Goal: Task Accomplishment & Management: Use online tool/utility

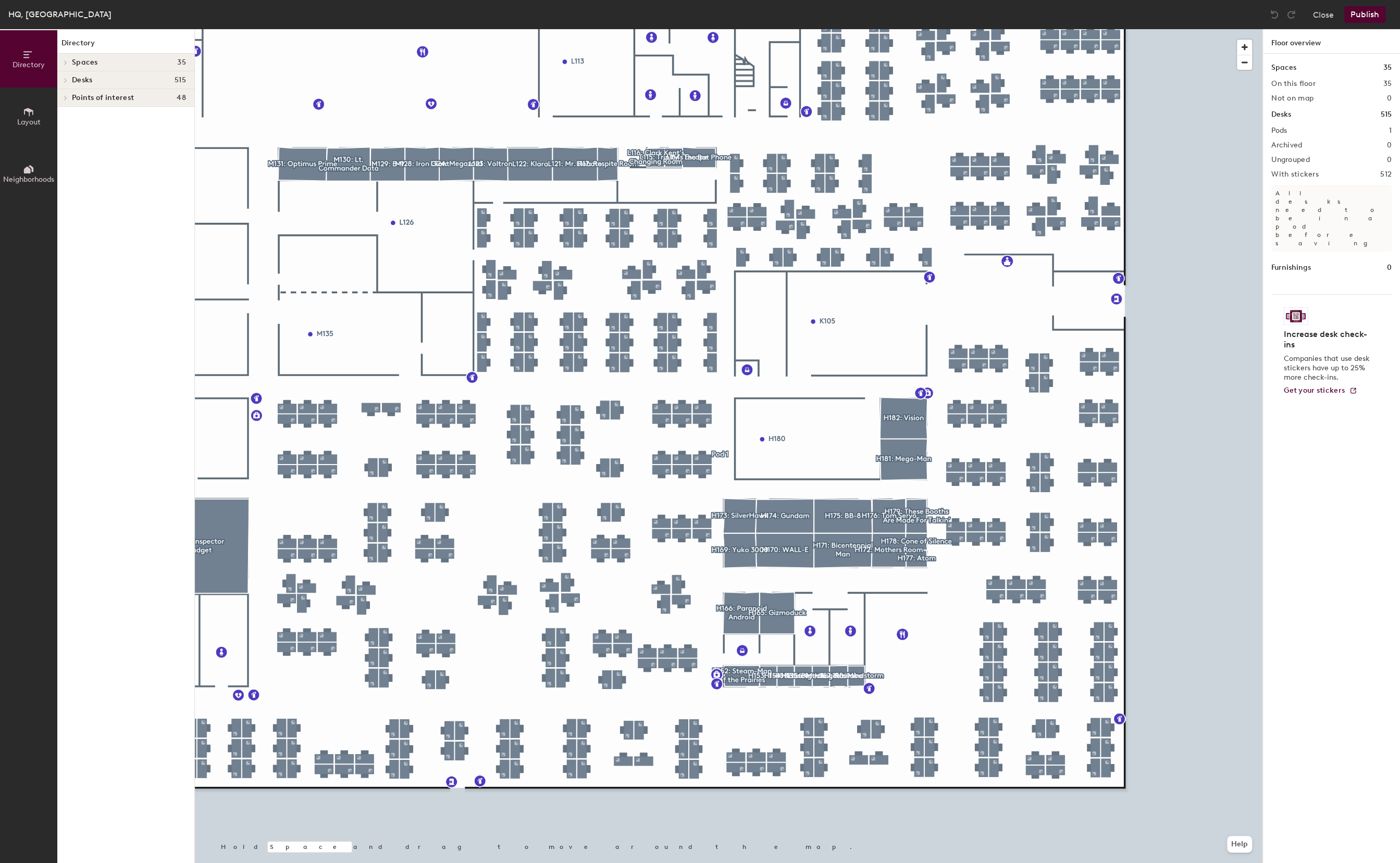
click at [19, 122] on span "Layout" at bounding box center [29, 122] width 23 height 9
click at [19, 122] on span "Layout" at bounding box center [29, 122] width 23 height 9
click at [20, 104] on button "Layout" at bounding box center [29, 116] width 58 height 57
click at [25, 113] on icon at bounding box center [29, 112] width 12 height 12
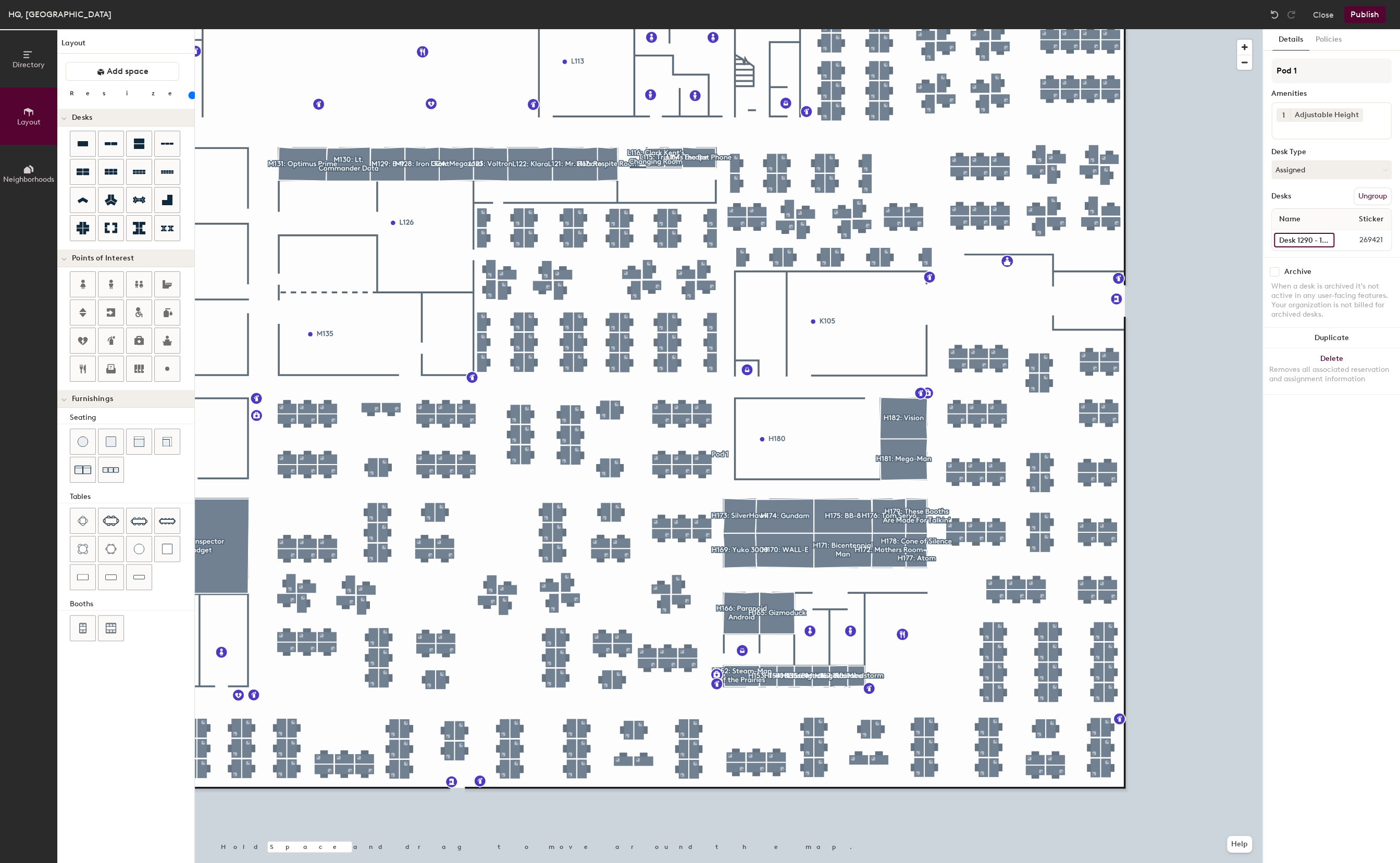
click at [1308, 238] on input "Desk 1290 - 1129" at bounding box center [1304, 240] width 60 height 15
click at [1325, 241] on input "Desk 1290 - 1129" at bounding box center [1304, 240] width 60 height 15
click at [1288, 239] on input "Desk 1290 - 1129" at bounding box center [1304, 240] width 60 height 15
type input "Desk 1290 - 1131"
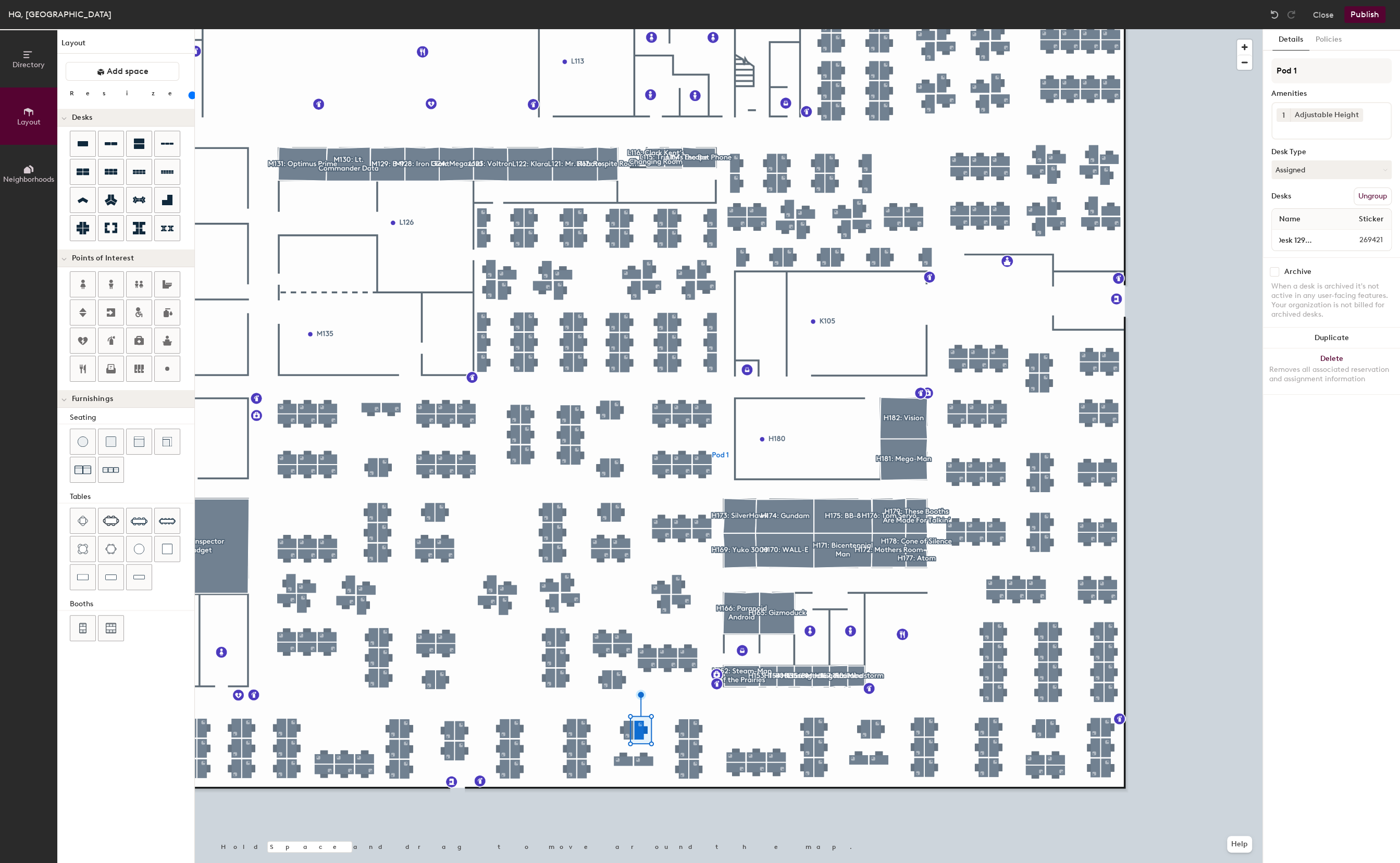
click at [1330, 475] on div "Details Policies Pod 1 Amenities 1 Adjustable Height Desk Type Assigned Desks U…" at bounding box center [1331, 446] width 137 height 834
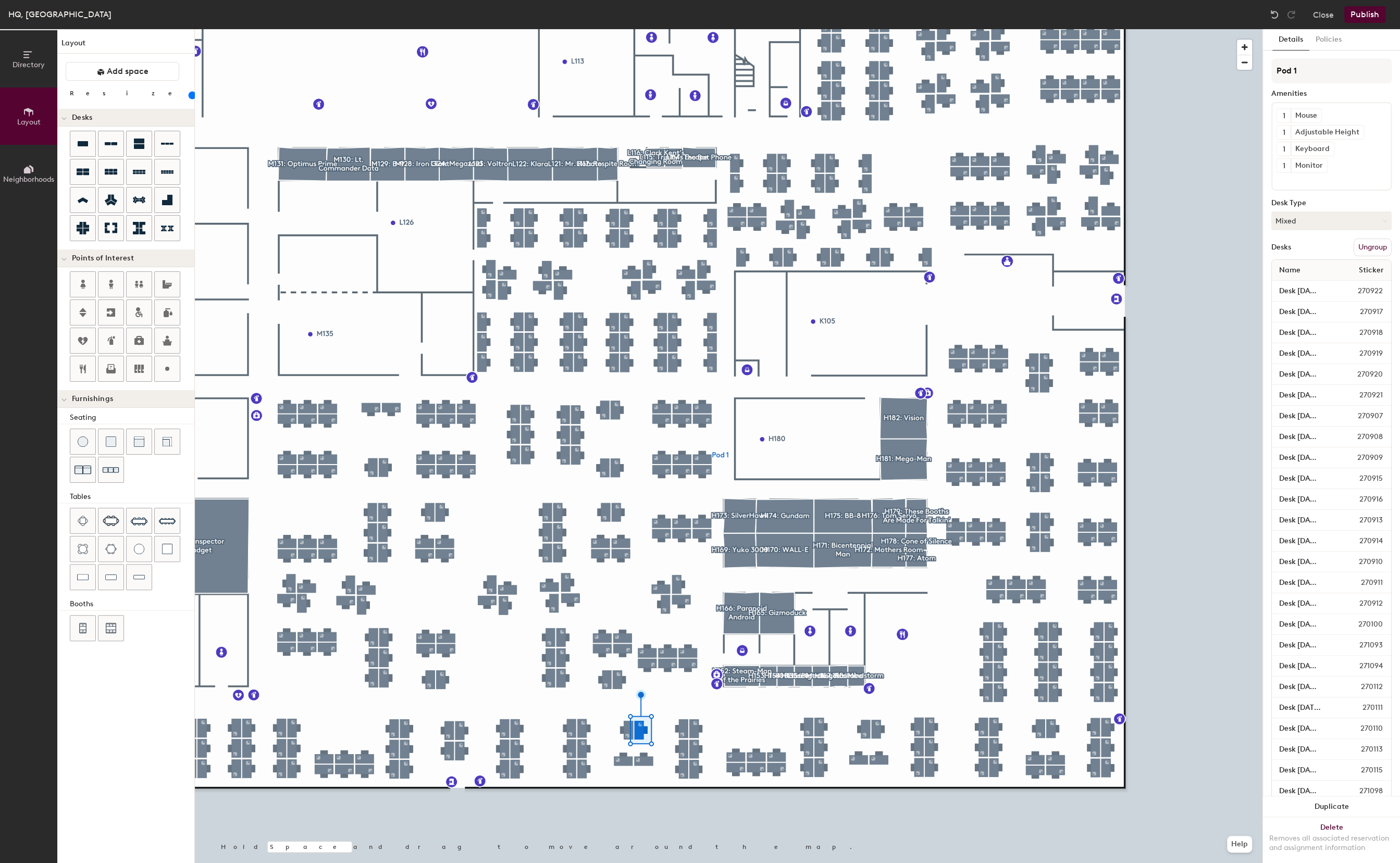
click at [1369, 19] on button "Publish" at bounding box center [1365, 15] width 41 height 16
click at [1357, 16] on body "Skip navigation Schedule Office People Analytics Visits Deliveries Services Man…" at bounding box center [700, 431] width 1400 height 863
click at [1357, 16] on button "Publish" at bounding box center [1365, 15] width 41 height 16
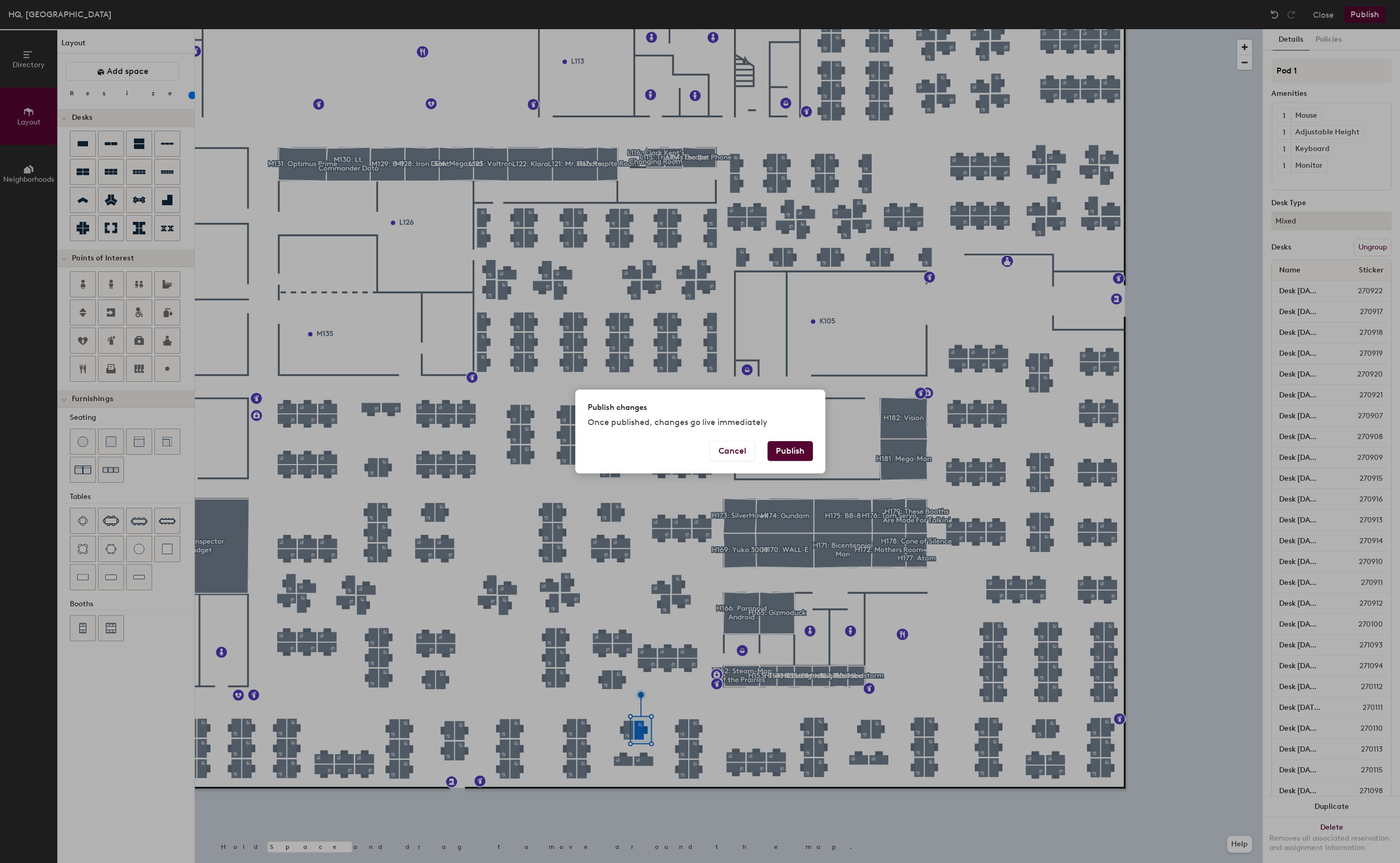
click at [798, 458] on button "Publish" at bounding box center [790, 451] width 45 height 20
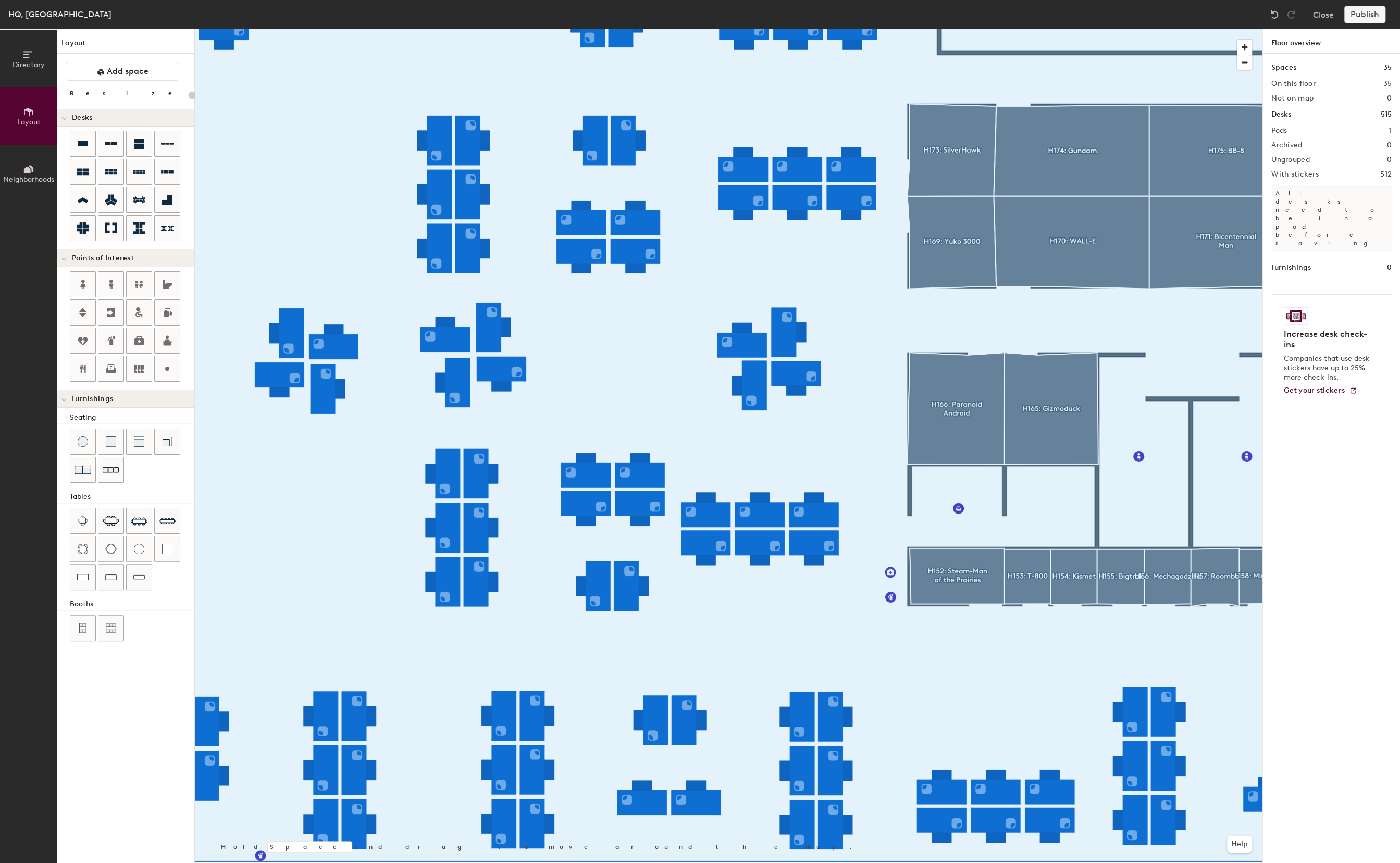
type input "20"
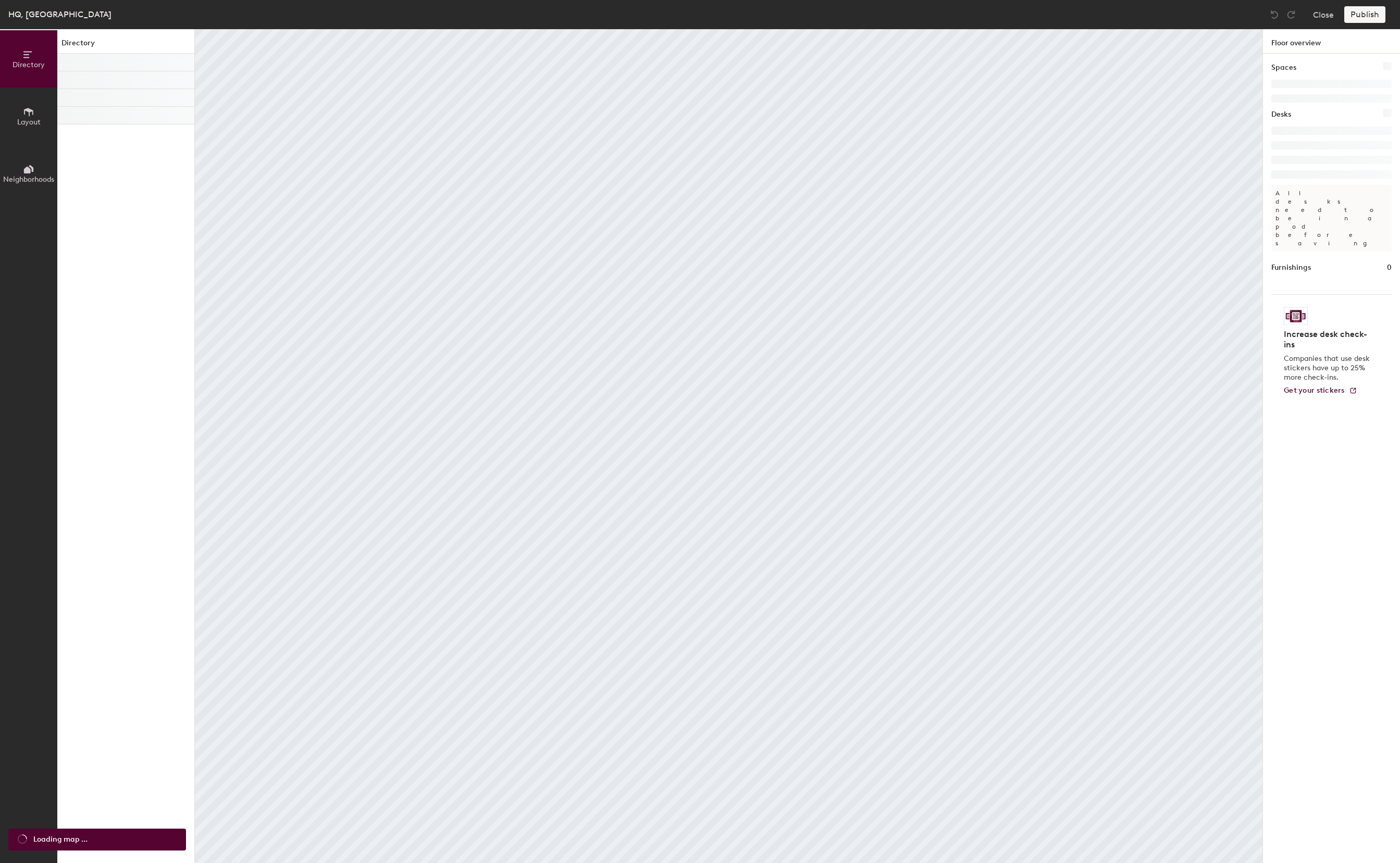
click at [31, 118] on span "Layout" at bounding box center [29, 122] width 23 height 9
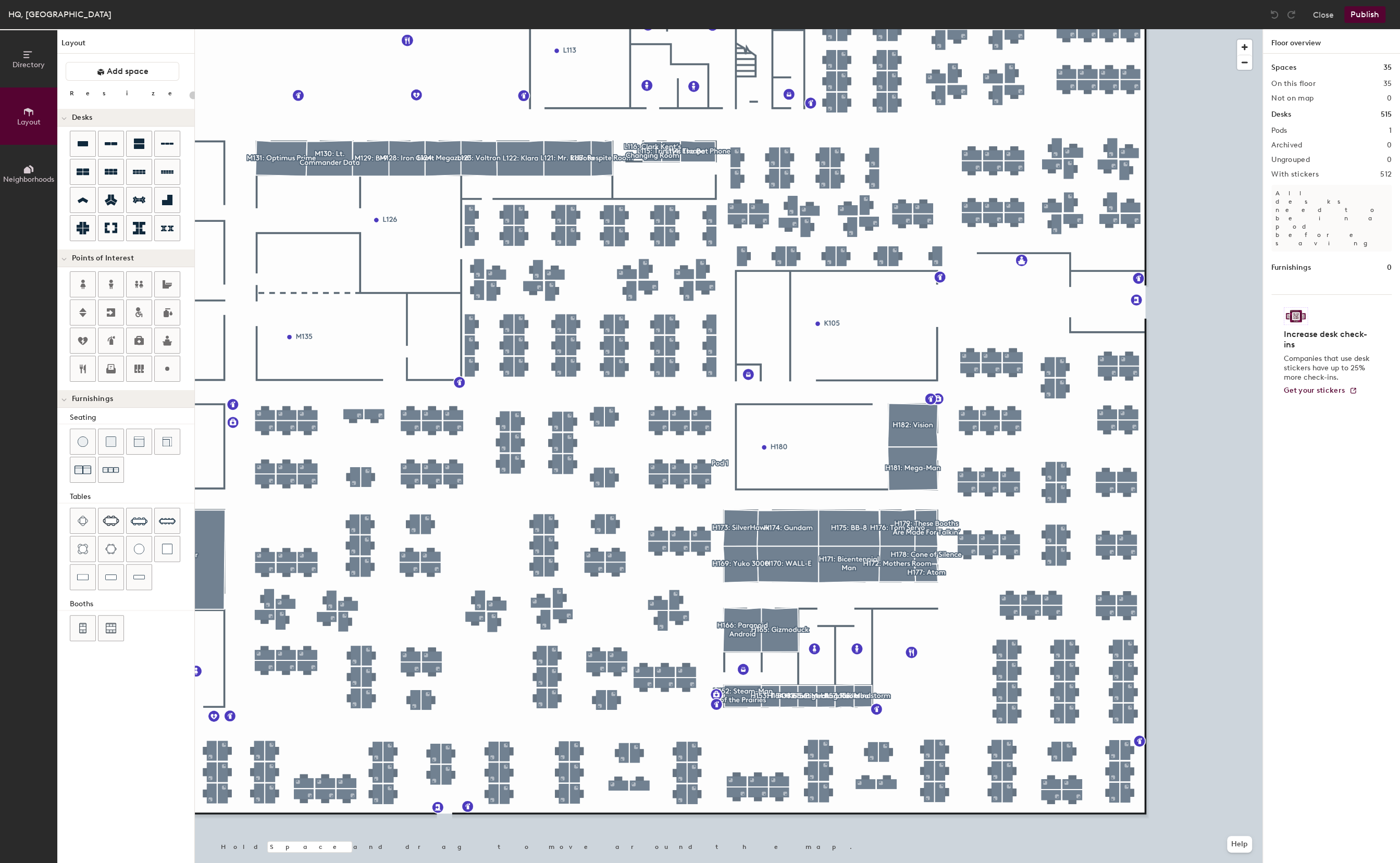
click at [638, 29] on div at bounding box center [728, 29] width 1068 height 0
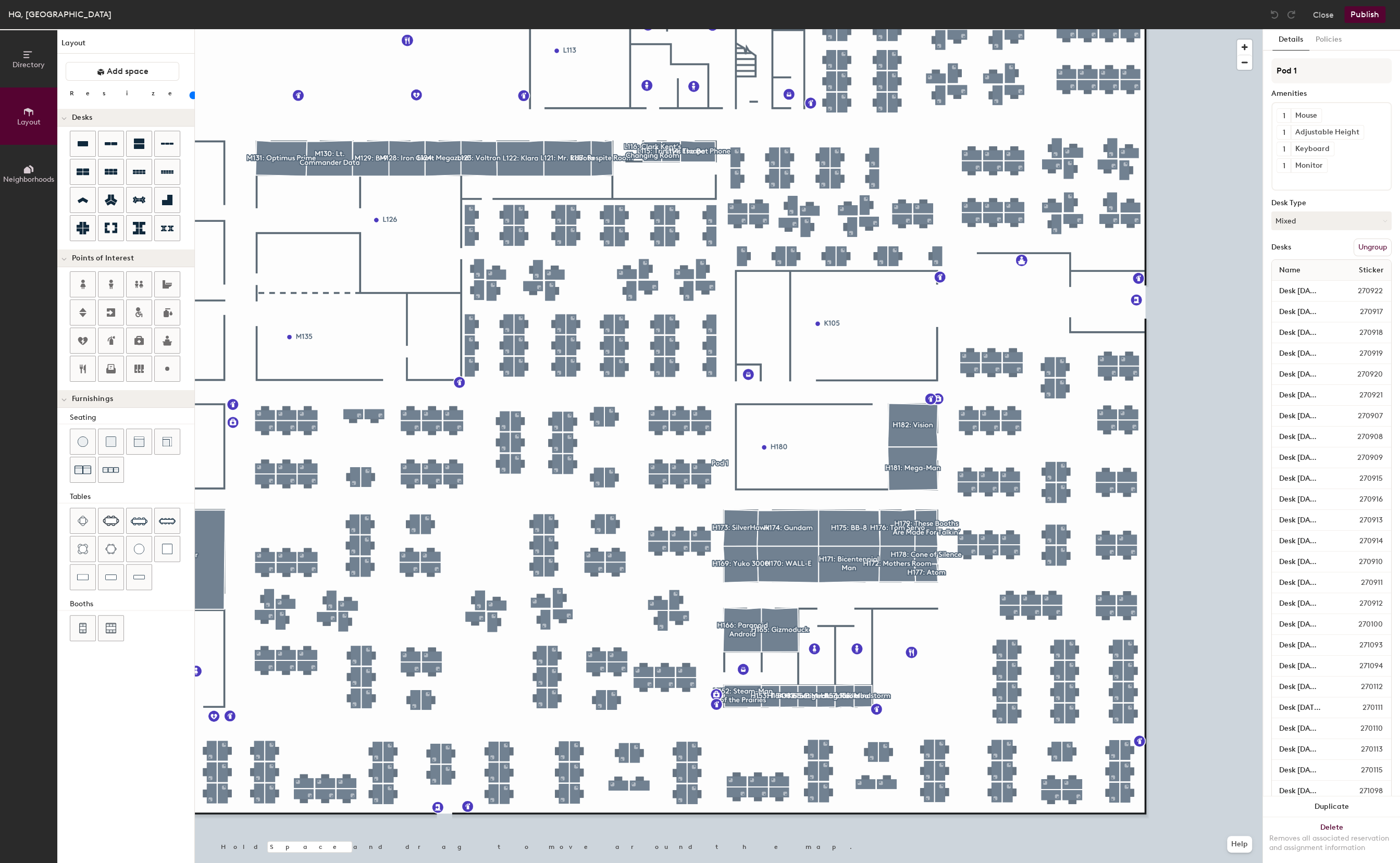
click at [638, 752] on div at bounding box center [639, 752] width 2 height 2
click at [639, 752] on div at bounding box center [639, 752] width 2 height 2
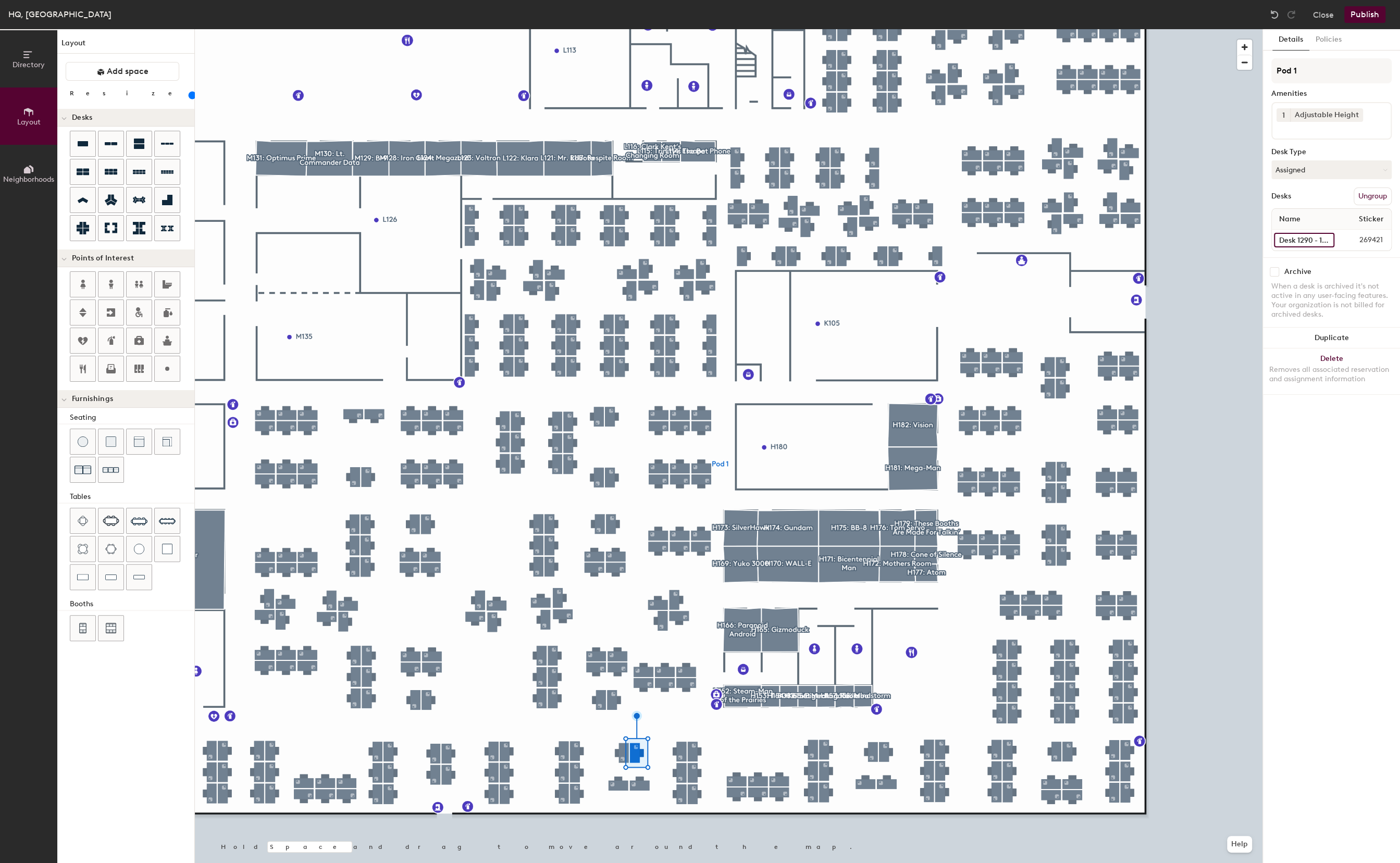
click at [1295, 243] on input "Desk 1290 - 1131" at bounding box center [1304, 240] width 60 height 15
click at [1299, 239] on input "Desk 1290 - 1131" at bounding box center [1304, 240] width 60 height 15
type input "80"
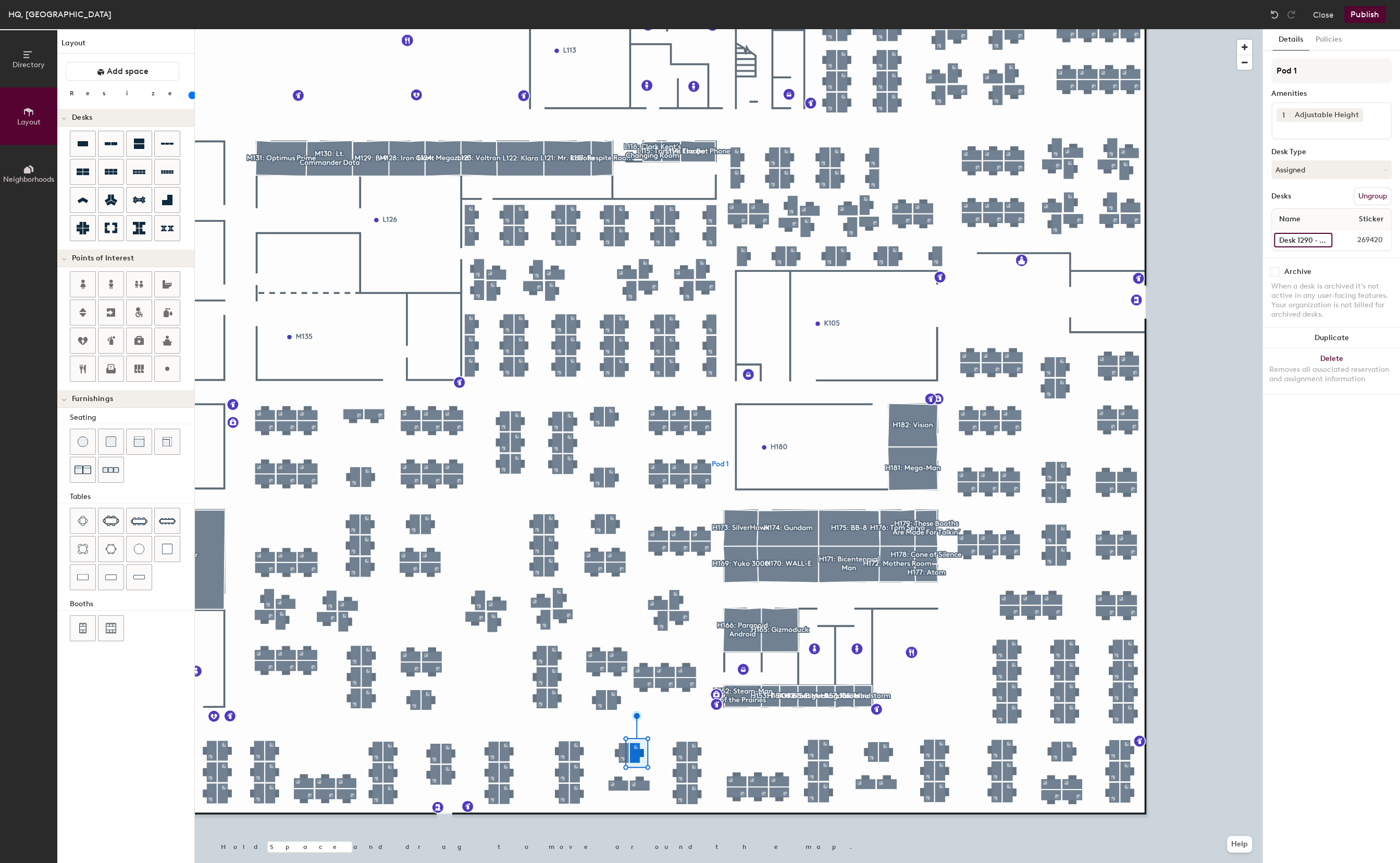
click at [1296, 244] on input "Desk 1290 - 1134" at bounding box center [1303, 240] width 58 height 15
click at [1299, 243] on input "Desk 1290 - 1134" at bounding box center [1303, 240] width 58 height 15
type input "Desk 1290 - 1132"
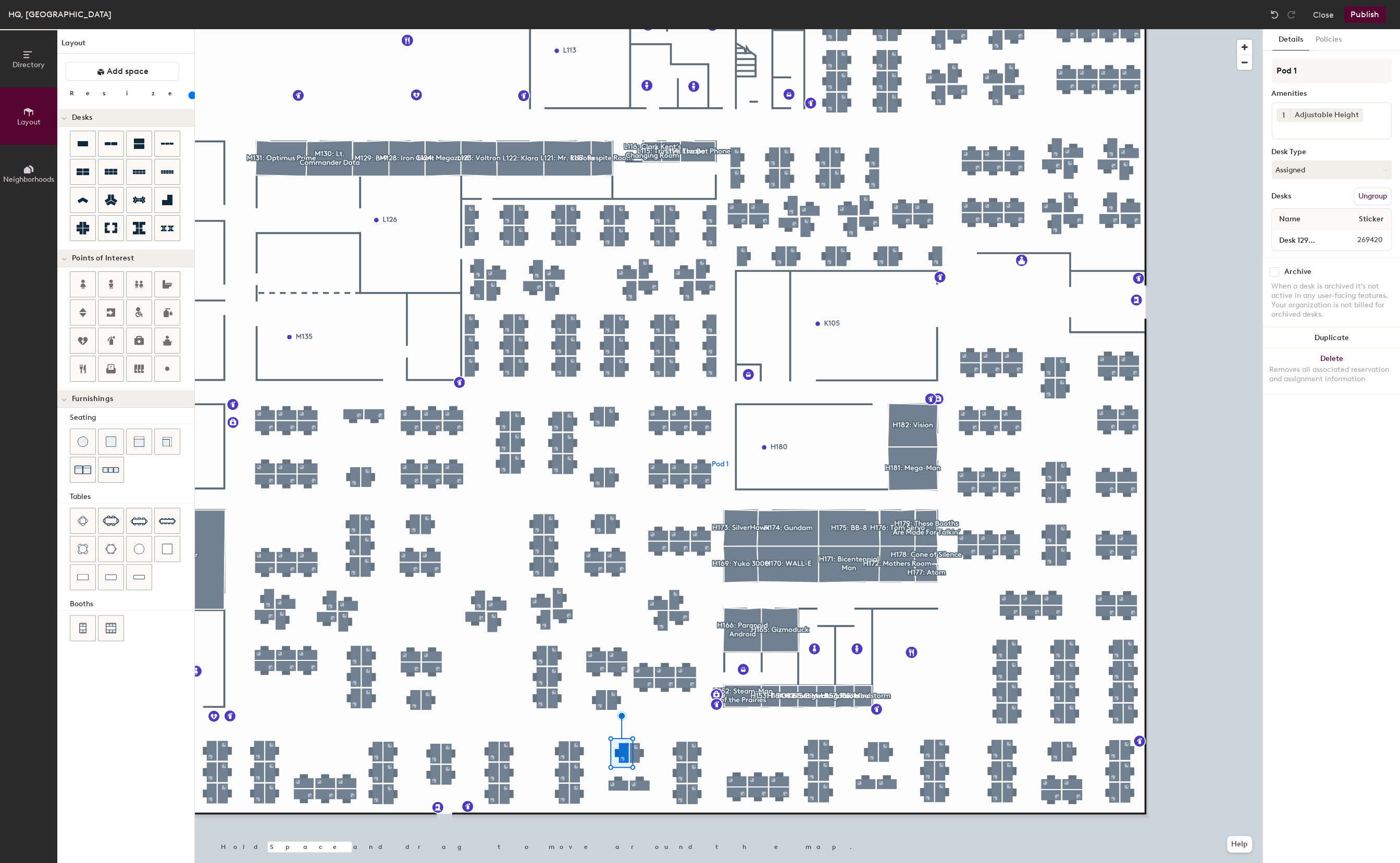
click at [620, 29] on div at bounding box center [728, 29] width 1068 height 0
click at [1306, 241] on input "Desk 1290 - 1133" at bounding box center [1304, 240] width 60 height 15
click at [1305, 239] on input "Desk 1290 - 1133" at bounding box center [1304, 240] width 60 height 15
click at [1312, 243] on input "Desk 1290 - 1133" at bounding box center [1304, 240] width 60 height 15
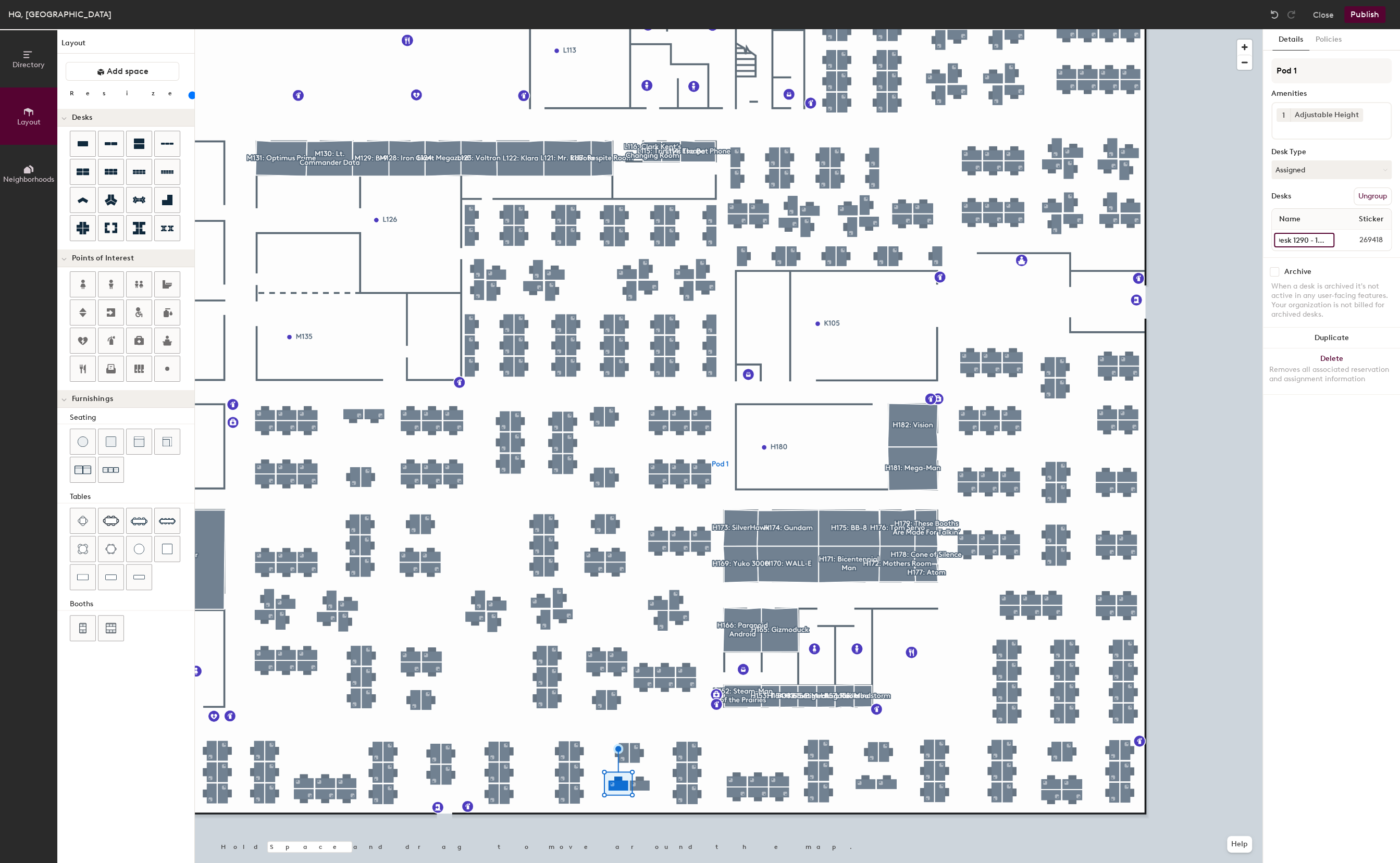
type input "Desk 1290 - 1130"
click at [646, 29] on div at bounding box center [728, 29] width 1068 height 0
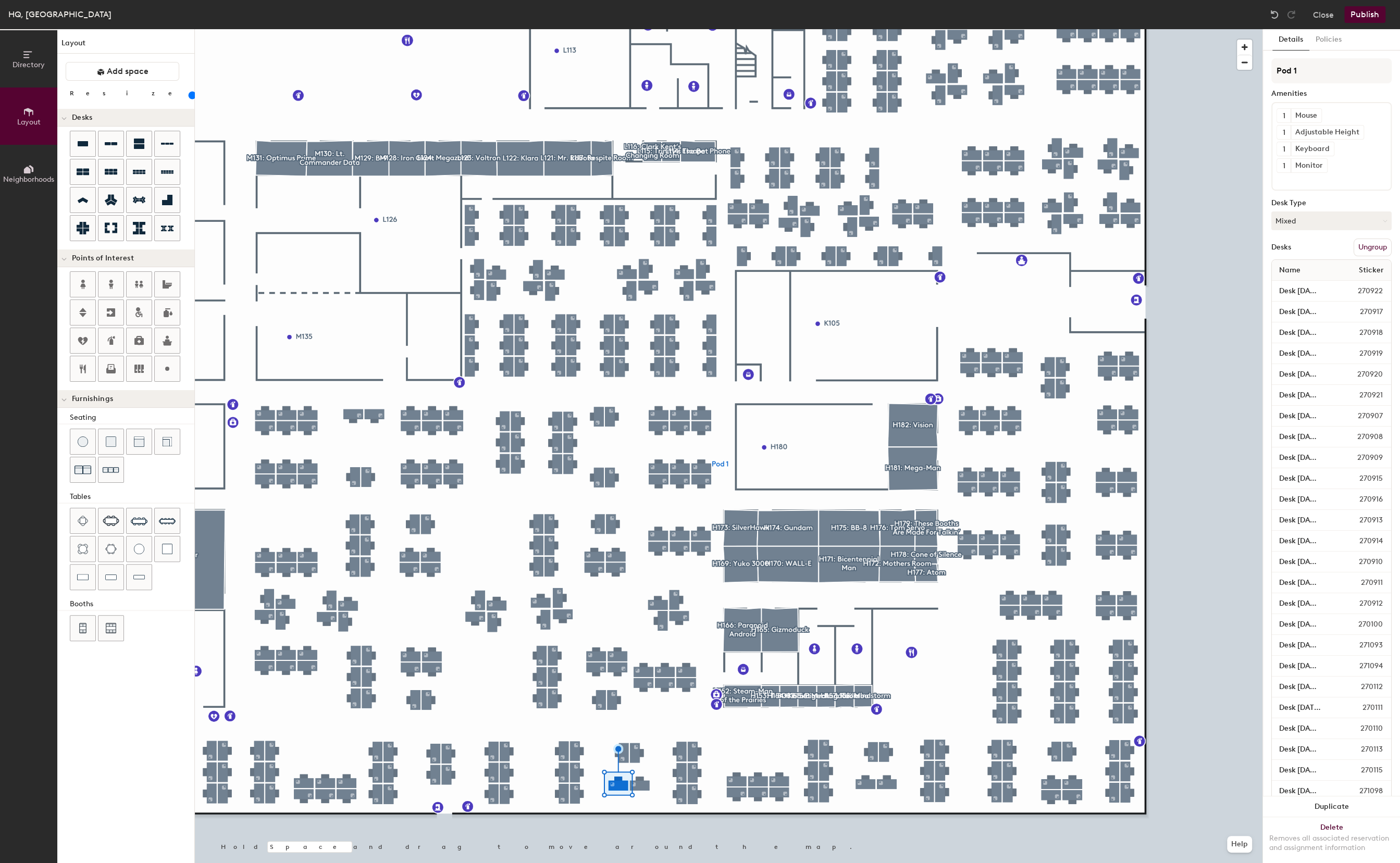
click at [646, 786] on div at bounding box center [647, 786] width 2 height 2
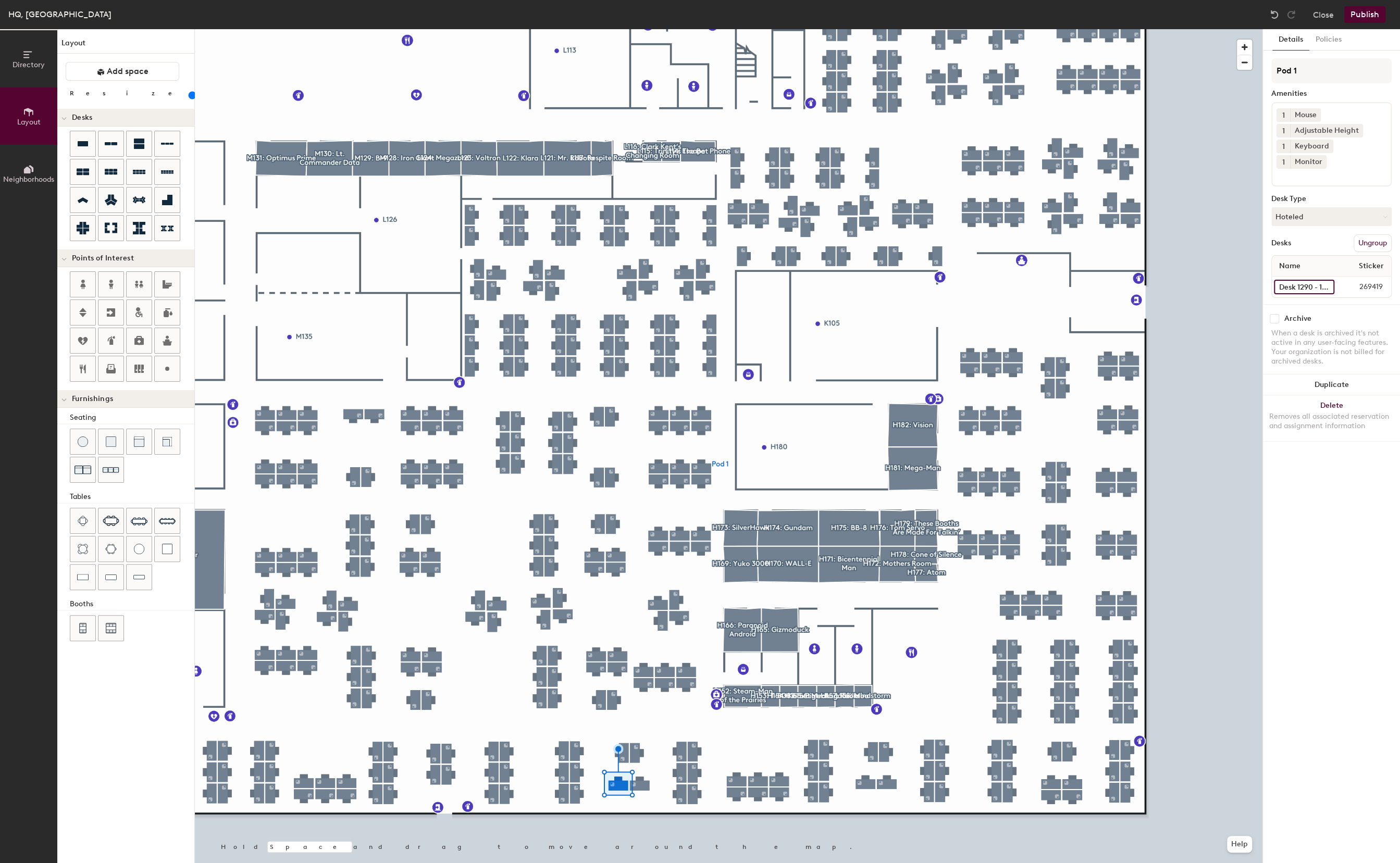
click at [1295, 280] on input "Desk 1290 - 1130" at bounding box center [1304, 287] width 60 height 15
click at [1303, 280] on input "Desk 1290 - 1130" at bounding box center [1304, 287] width 60 height 15
click at [1306, 280] on input "Desk 1290 - 1130" at bounding box center [1304, 287] width 60 height 15
click at [1329, 280] on input "Desk 1290 - 1130" at bounding box center [1304, 287] width 60 height 15
click at [1328, 280] on input "Desk 1290 - 1130" at bounding box center [1304, 287] width 60 height 15
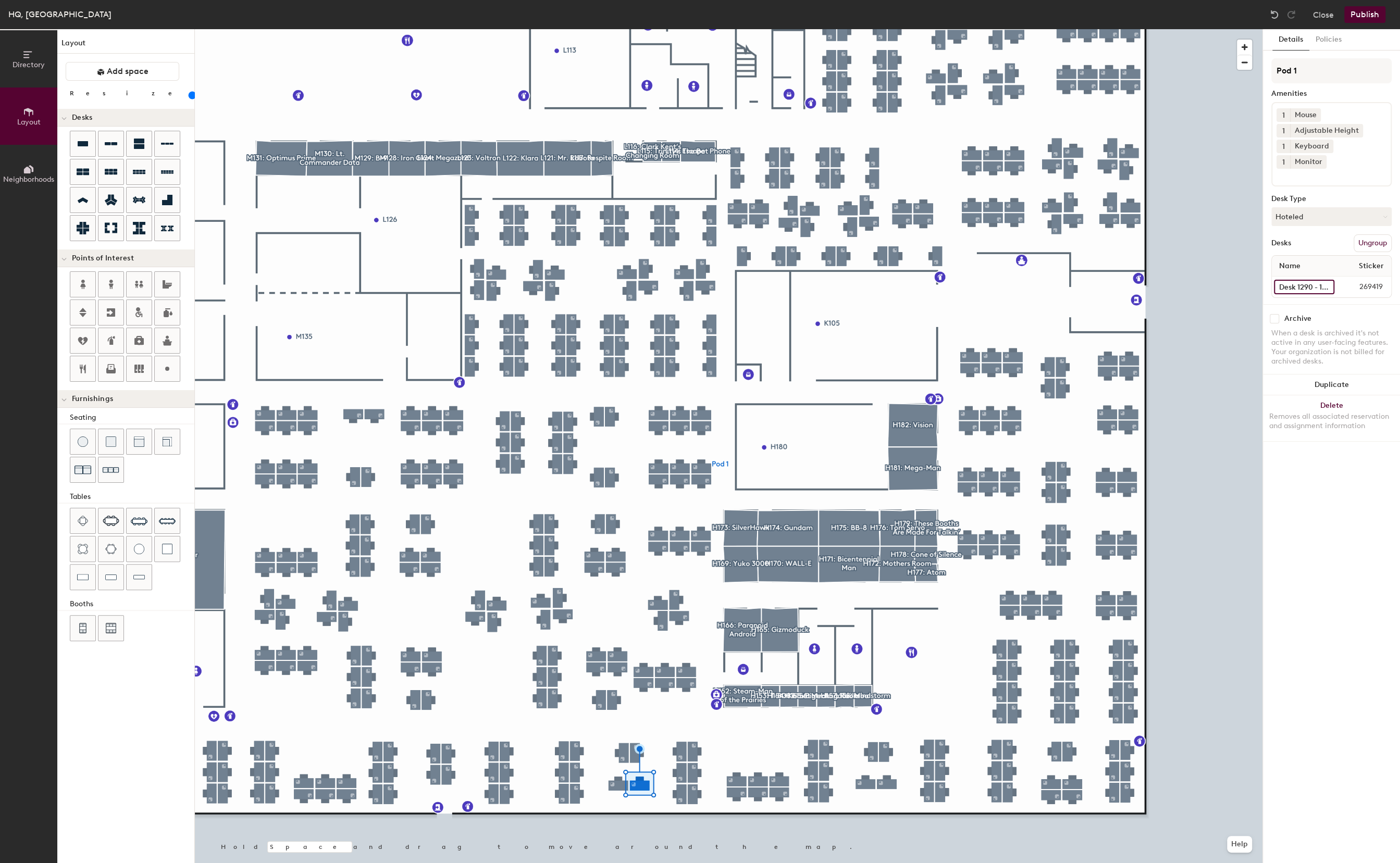
scroll to position [0, 4]
type input "Desk 1290 - 1129"
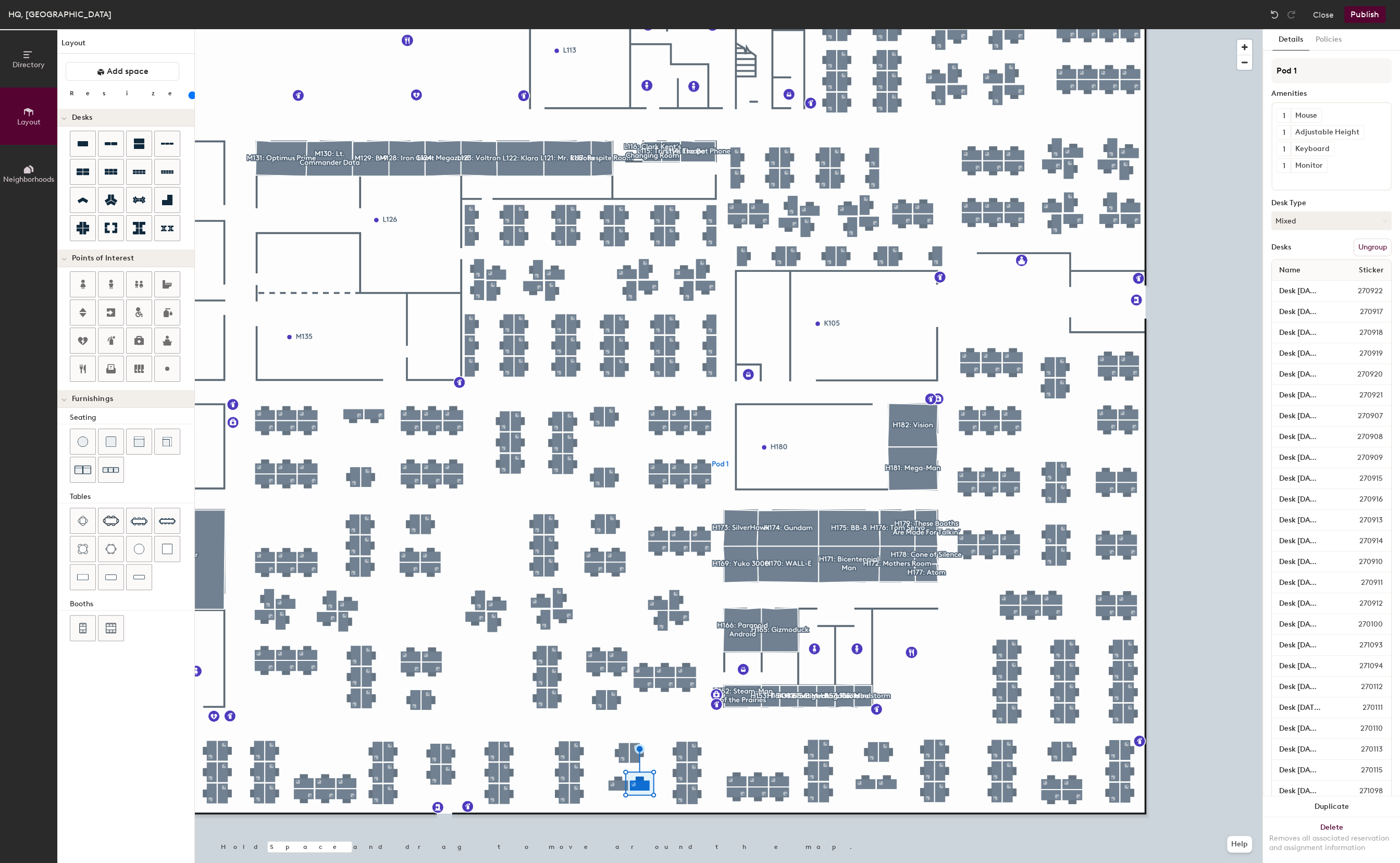
scroll to position [0, 0]
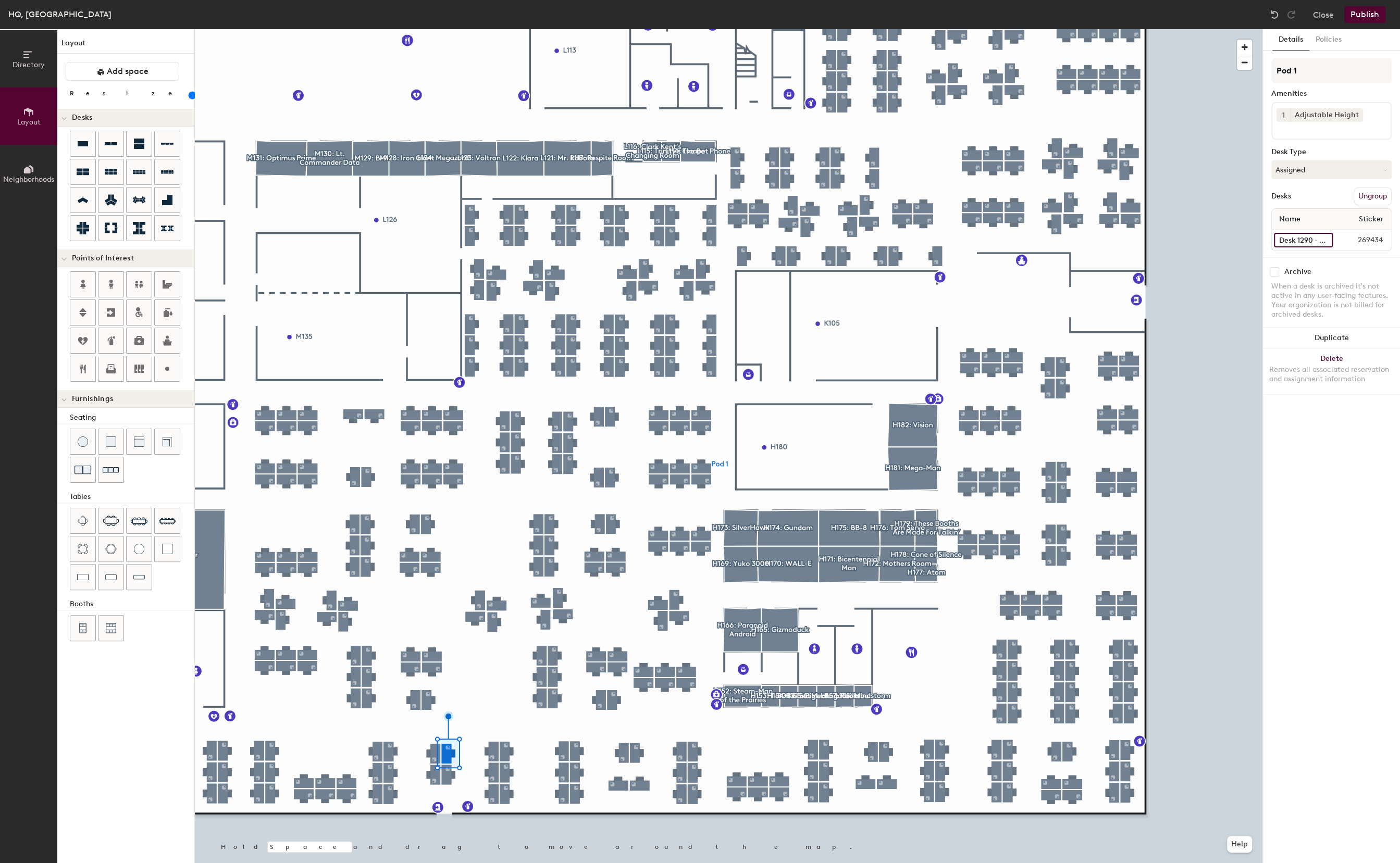
click at [1314, 243] on input "Desk 1290 - 1147" at bounding box center [1303, 240] width 59 height 15
click at [1324, 240] on input "Desk 1290 - 1147" at bounding box center [1303, 240] width 59 height 15
type input "Desk 1290 - 1149"
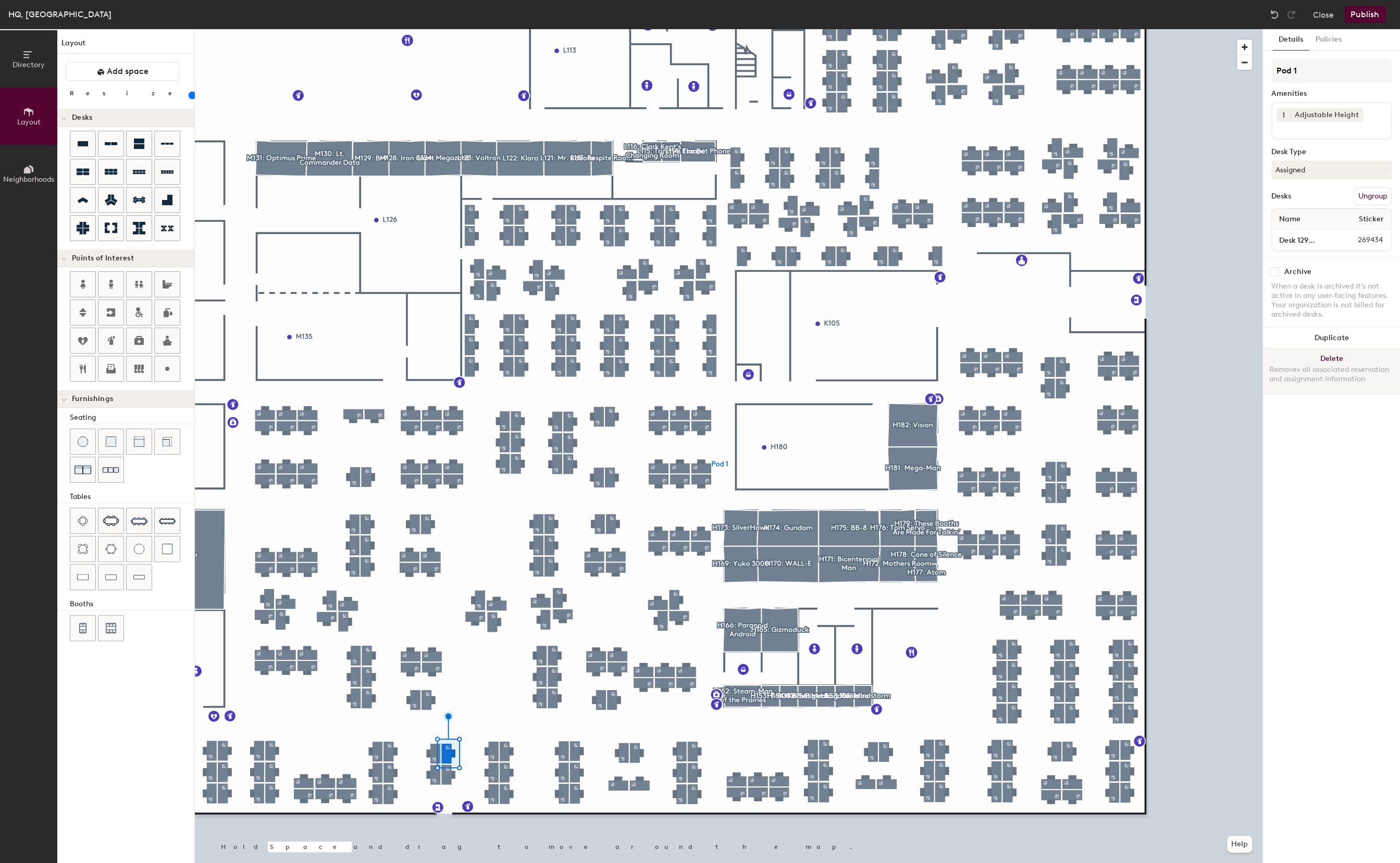
click at [448, 29] on div at bounding box center [728, 29] width 1068 height 0
click at [1297, 238] on input "Desk 1290 - 1148" at bounding box center [1303, 240] width 59 height 15
click at [1300, 240] on input "Desk 1290 - 1148" at bounding box center [1303, 240] width 59 height 15
click at [1305, 241] on input "Desk 1290 - 1148" at bounding box center [1303, 240] width 59 height 15
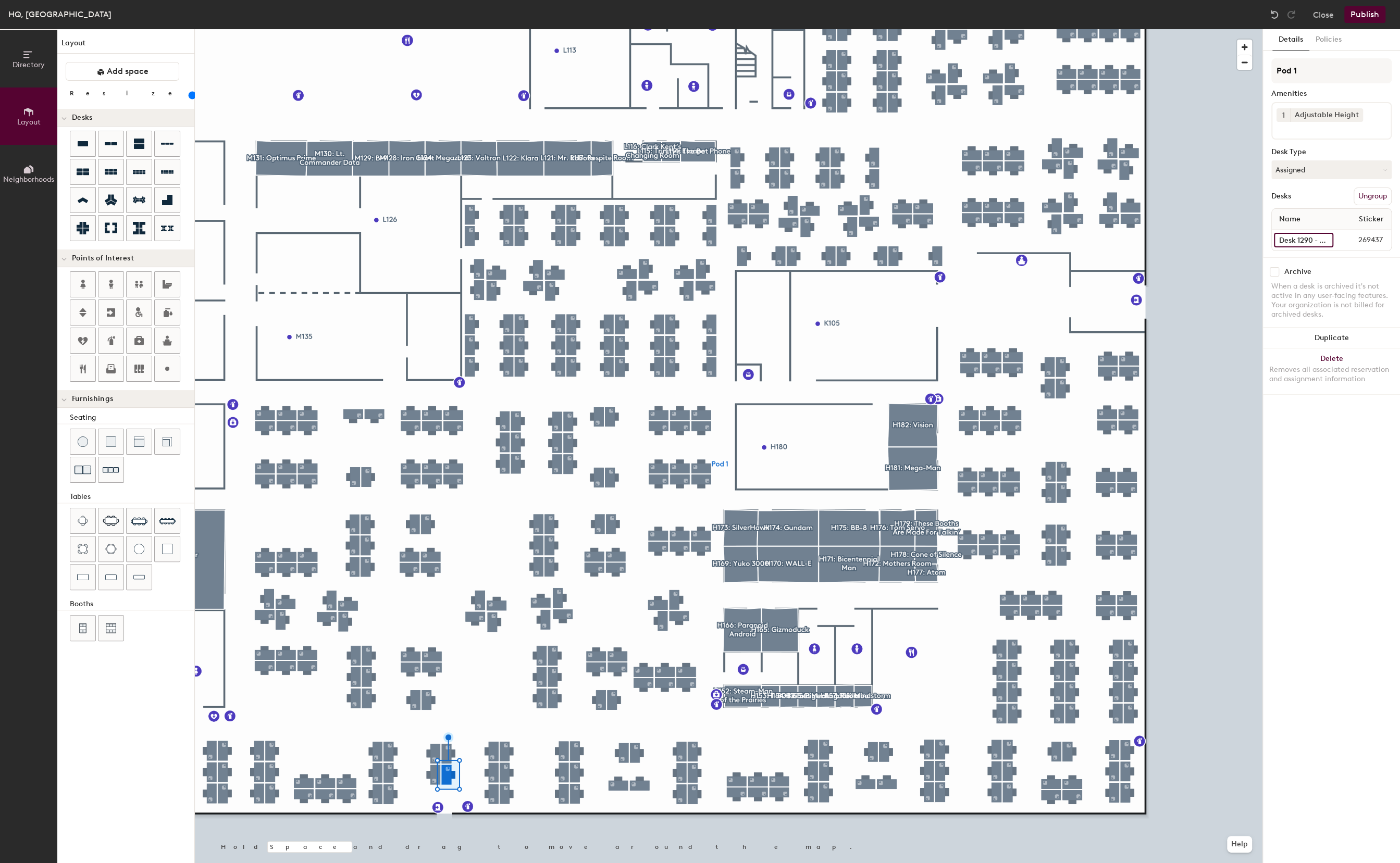
click at [1299, 241] on input "Desk 1290 - 1150" at bounding box center [1303, 240] width 59 height 15
click at [1299, 239] on input "Desk 1290 - 1150" at bounding box center [1303, 240] width 59 height 15
click at [1307, 236] on input "Desk 1290 - 1149" at bounding box center [1303, 240] width 59 height 15
click at [1316, 239] on input "Desk 1290 - 1149" at bounding box center [1303, 240] width 59 height 15
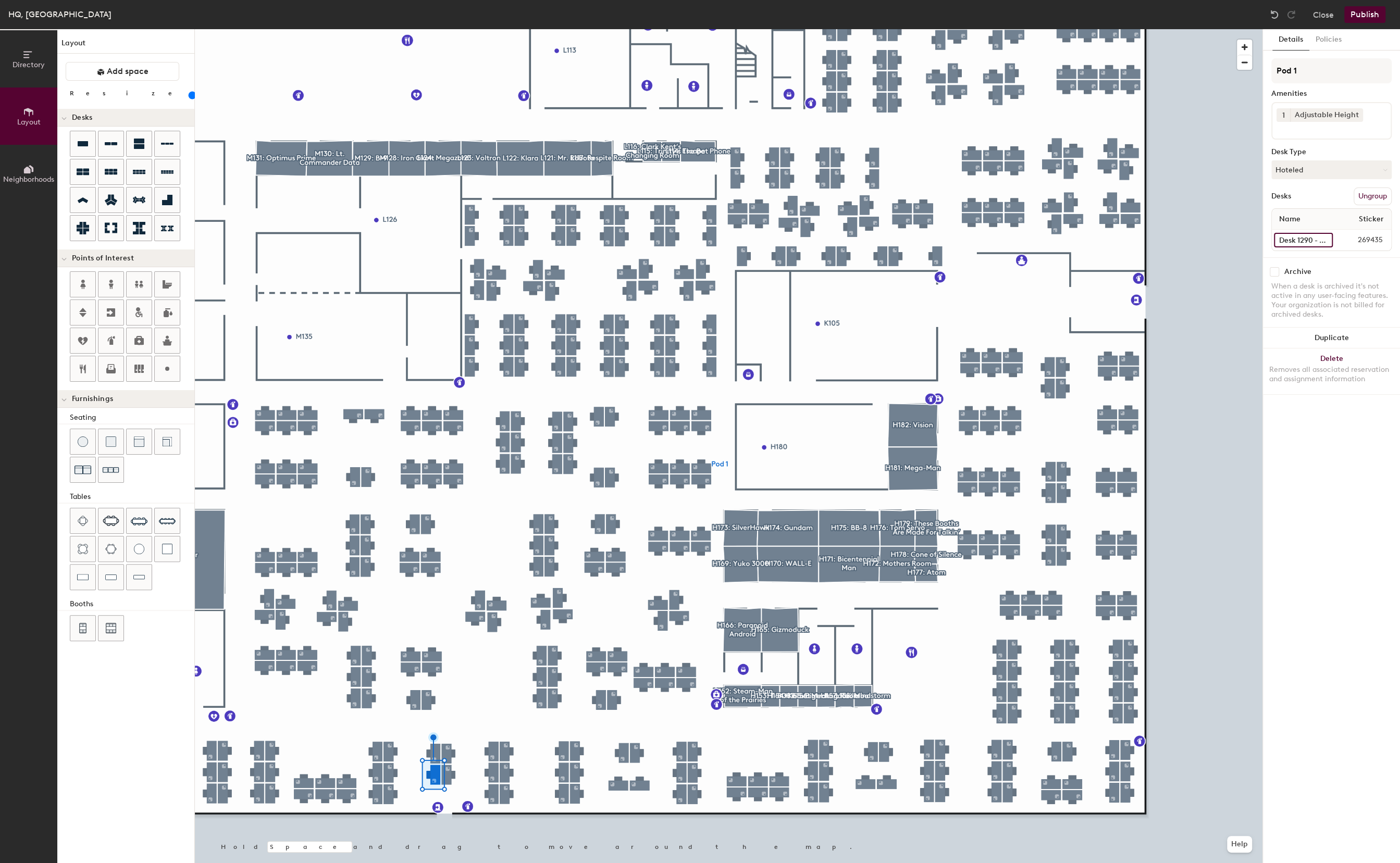
click at [1308, 240] on input "Desk 1290 - 1148" at bounding box center [1303, 240] width 59 height 15
click at [1307, 239] on input "Desk 1290 - 1148" at bounding box center [1303, 240] width 59 height 15
click at [1307, 240] on input "Desk 1290 - 1148" at bounding box center [1303, 240] width 59 height 15
click at [1309, 240] on input "Desk 1290 - 1148" at bounding box center [1303, 240] width 59 height 15
click at [1315, 243] on input "Desk 1290 - 1149" at bounding box center [1303, 240] width 59 height 15
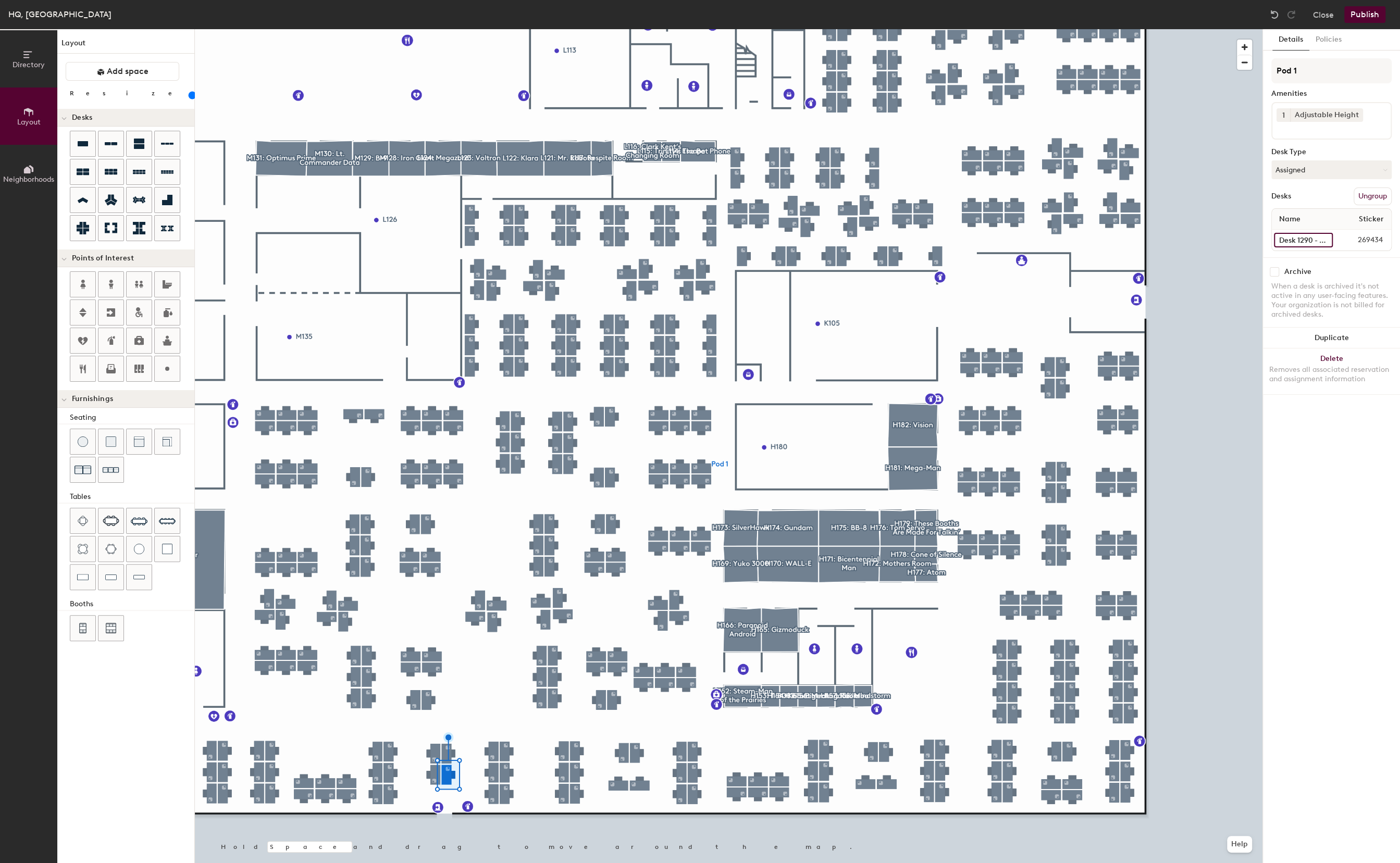
click at [1314, 241] on input "Desk 1290 - 1149" at bounding box center [1303, 240] width 59 height 15
click at [1322, 241] on input "Desk 1290 - 1149" at bounding box center [1303, 240] width 59 height 15
type input "Desk 1290 - 1147"
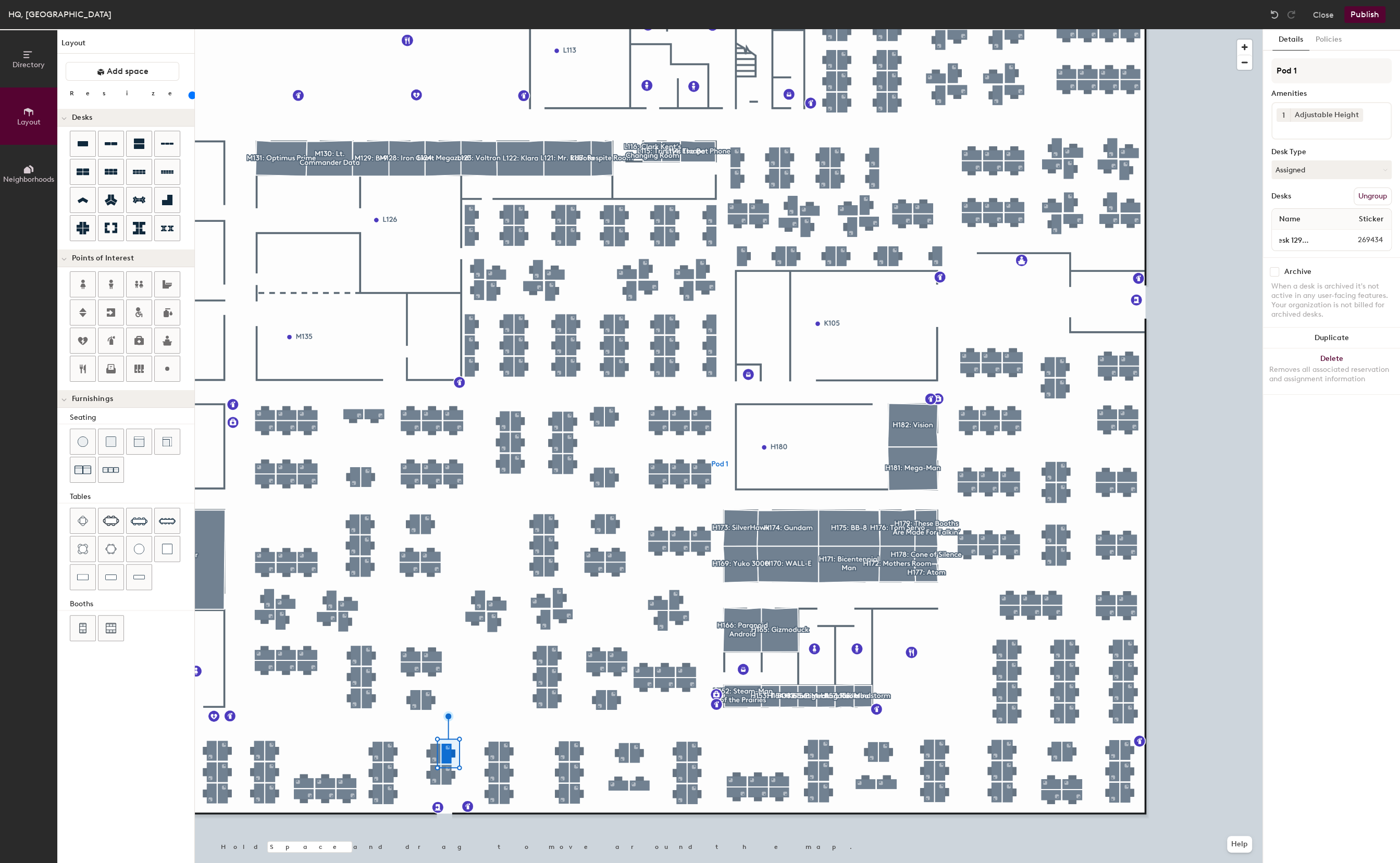
click at [1364, 18] on button "Publish" at bounding box center [1365, 15] width 41 height 16
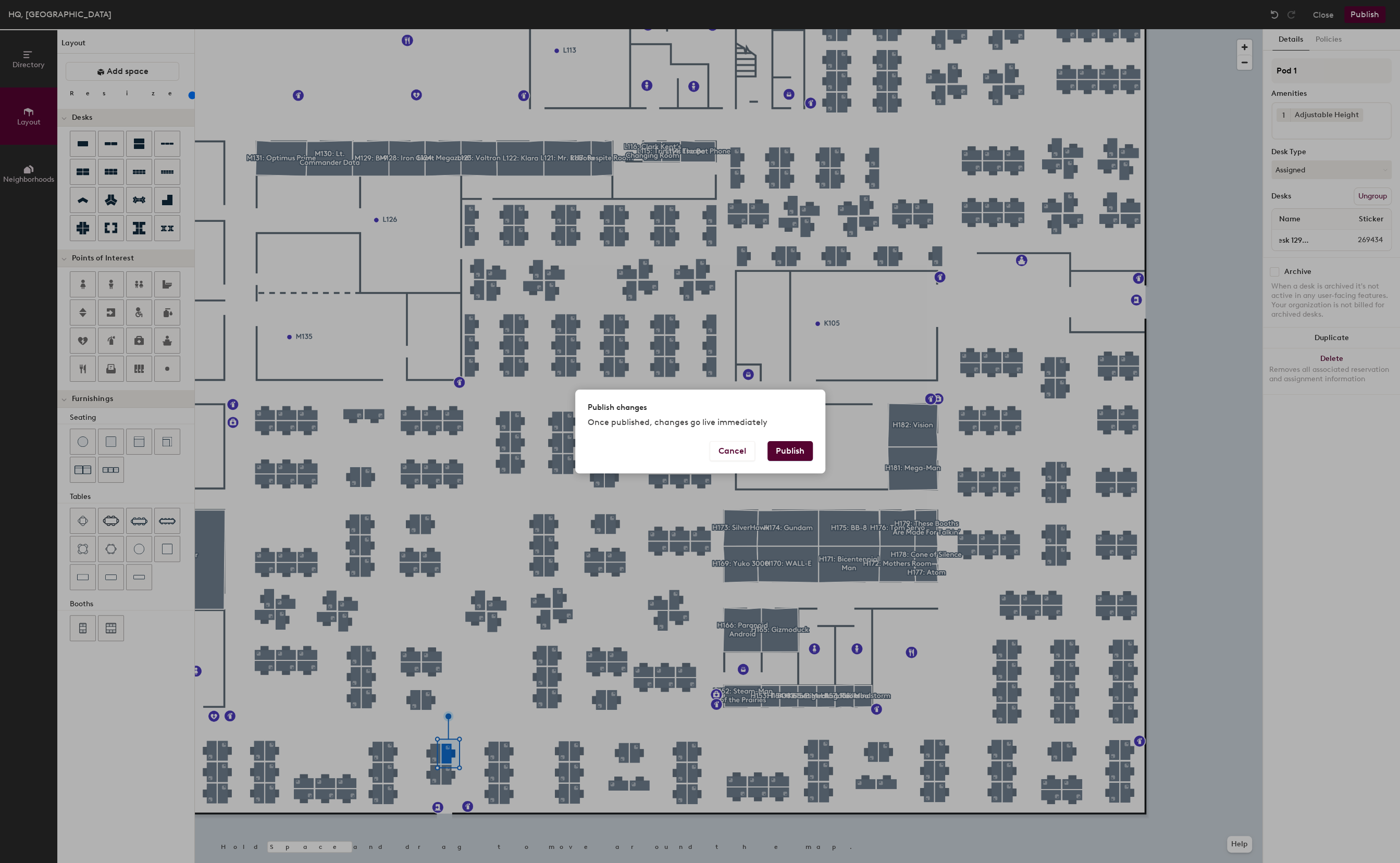
click at [1365, 15] on div "Publish changes Once published, changes go live immediately Cancel Publish" at bounding box center [700, 431] width 1400 height 863
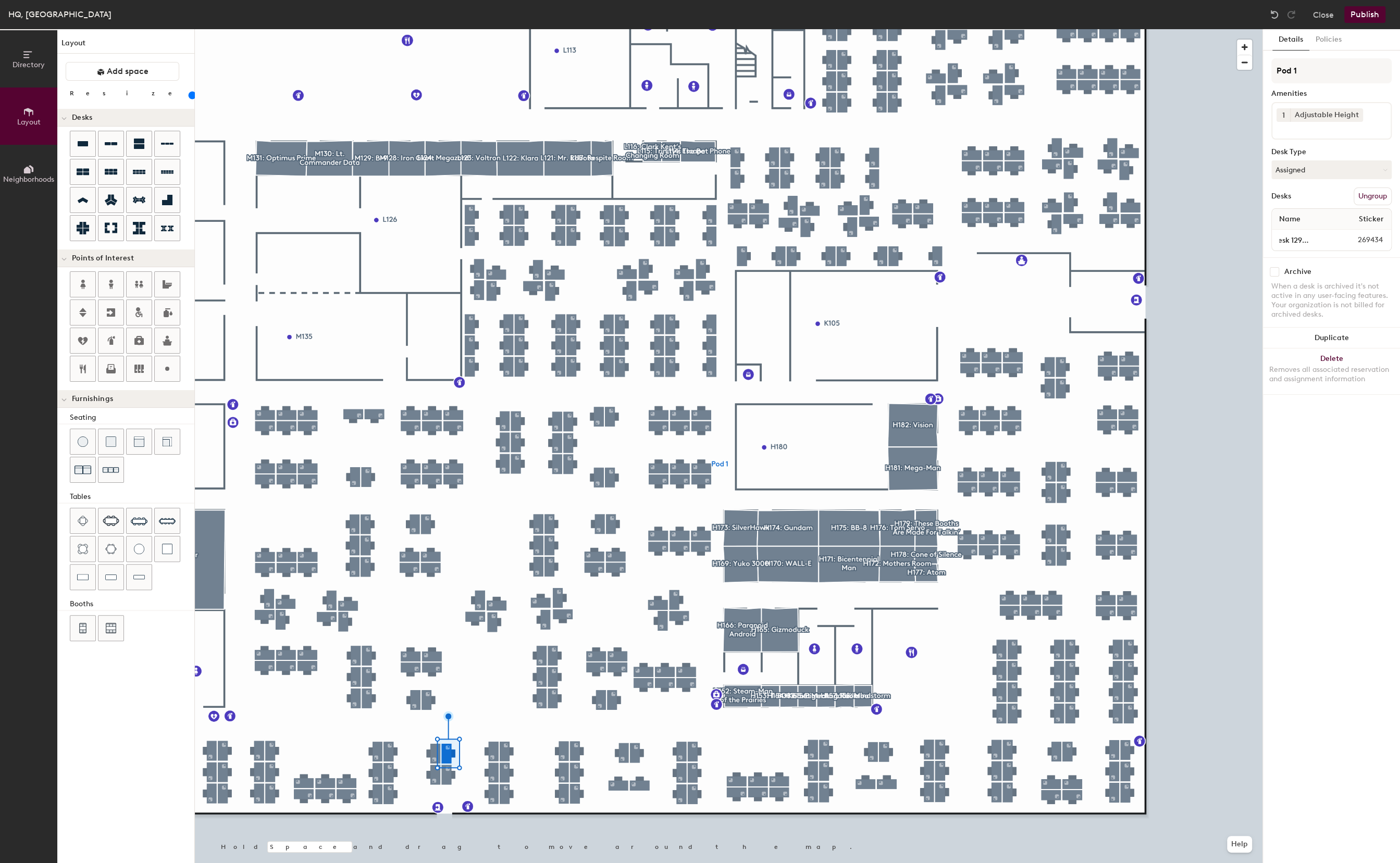
scroll to position [0, 0]
click at [1365, 15] on button "Publish" at bounding box center [1365, 15] width 41 height 16
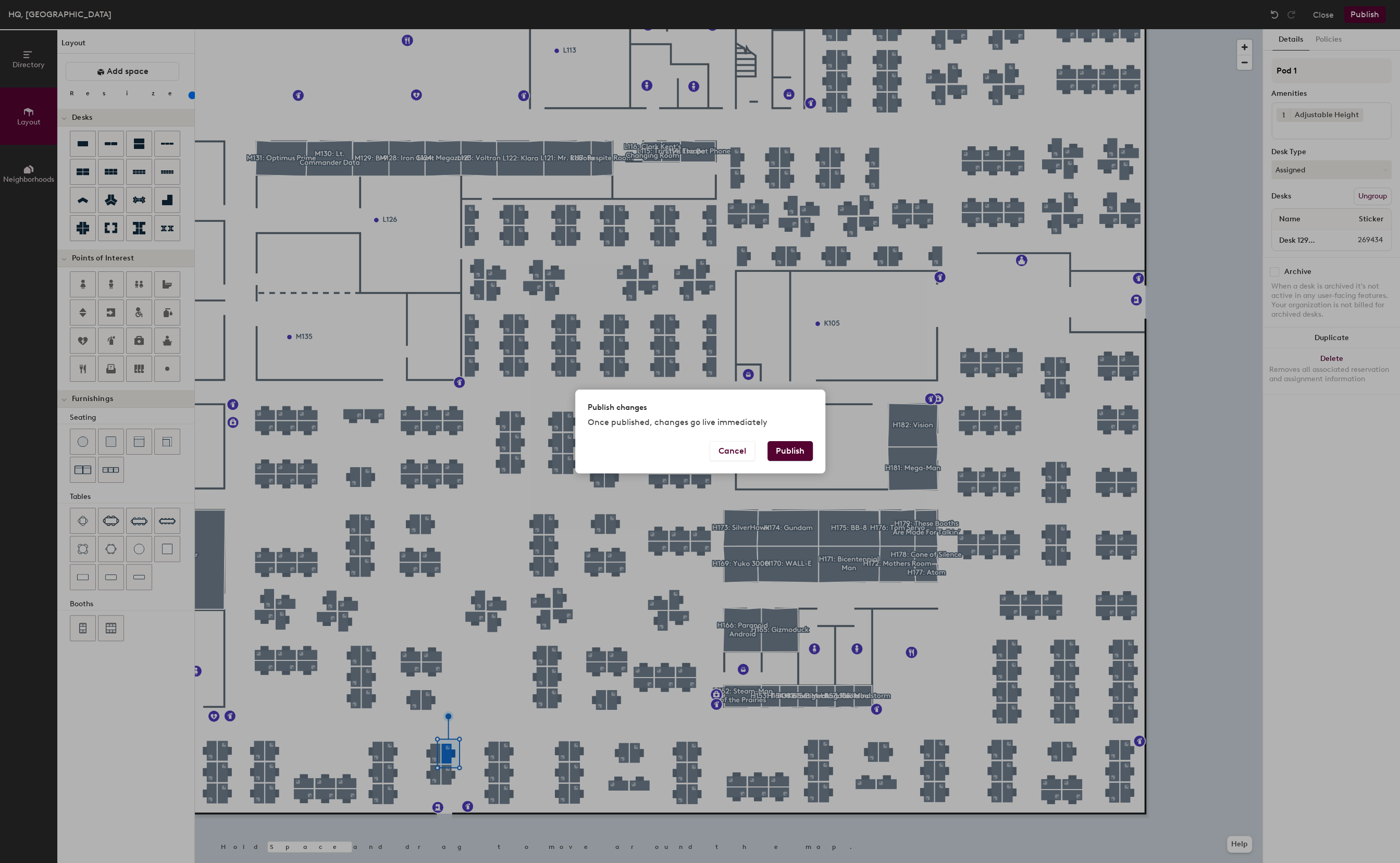
click at [799, 444] on button "Publish" at bounding box center [790, 451] width 45 height 20
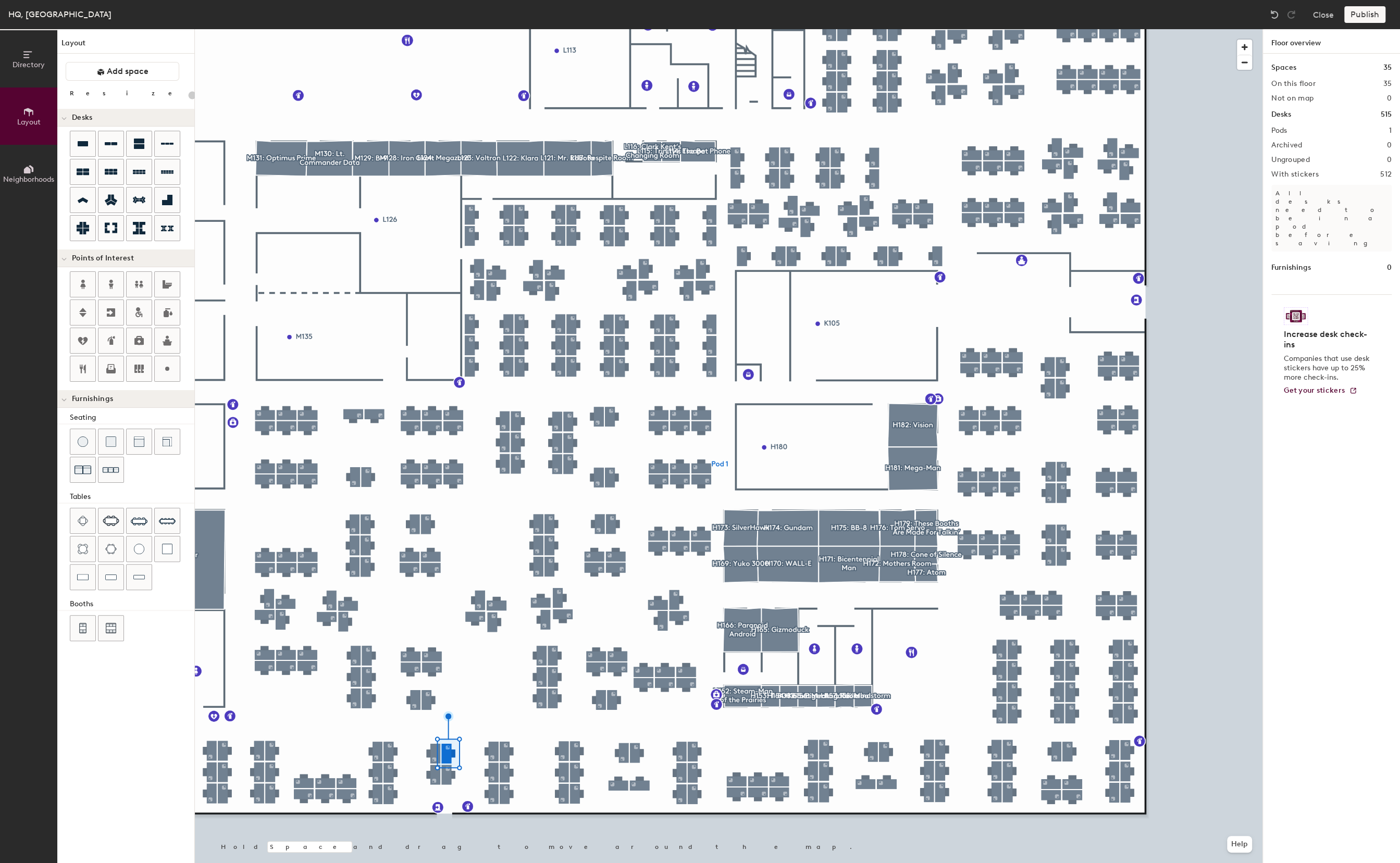
type input "20"
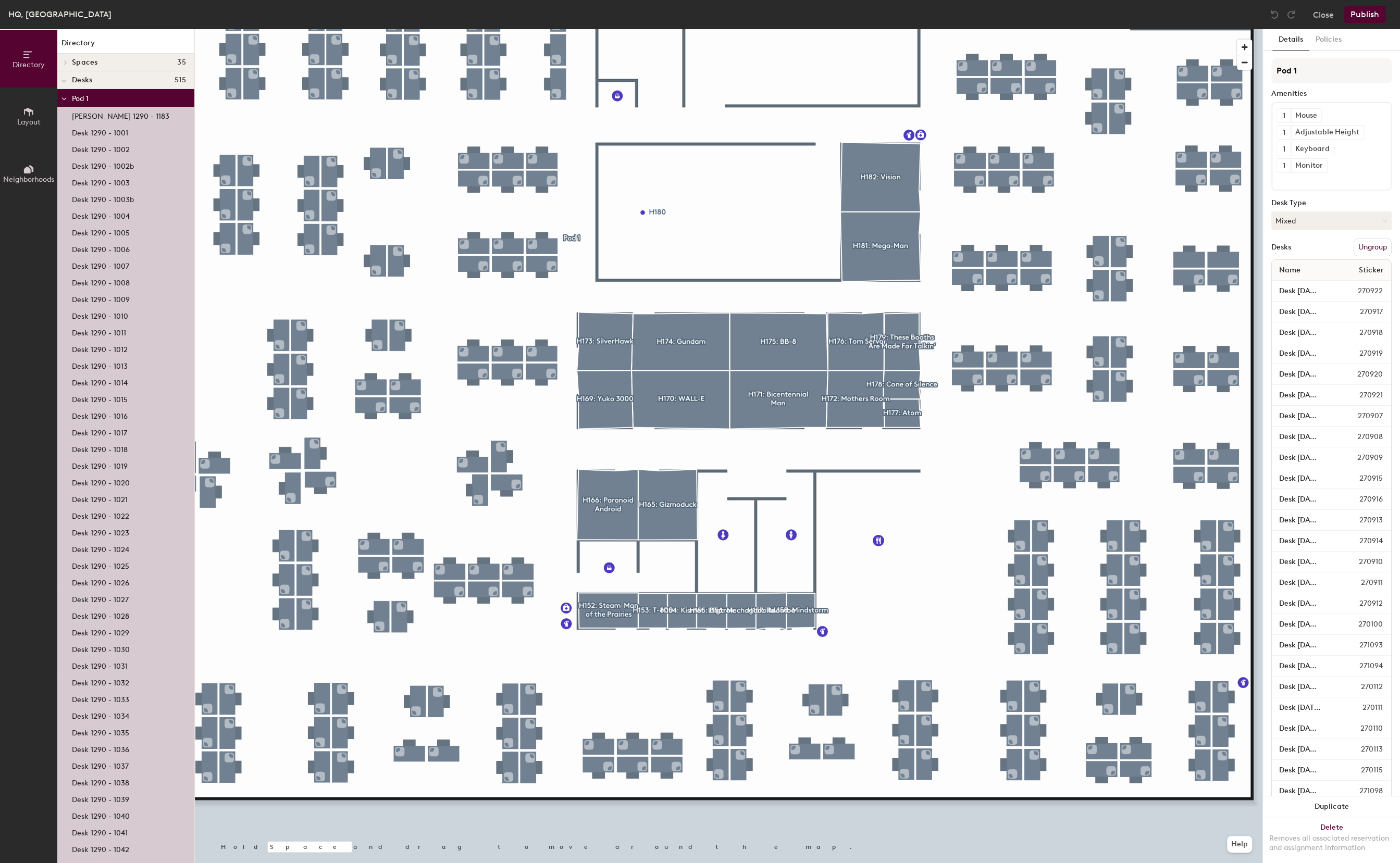
click at [834, 29] on div at bounding box center [728, 29] width 1068 height 0
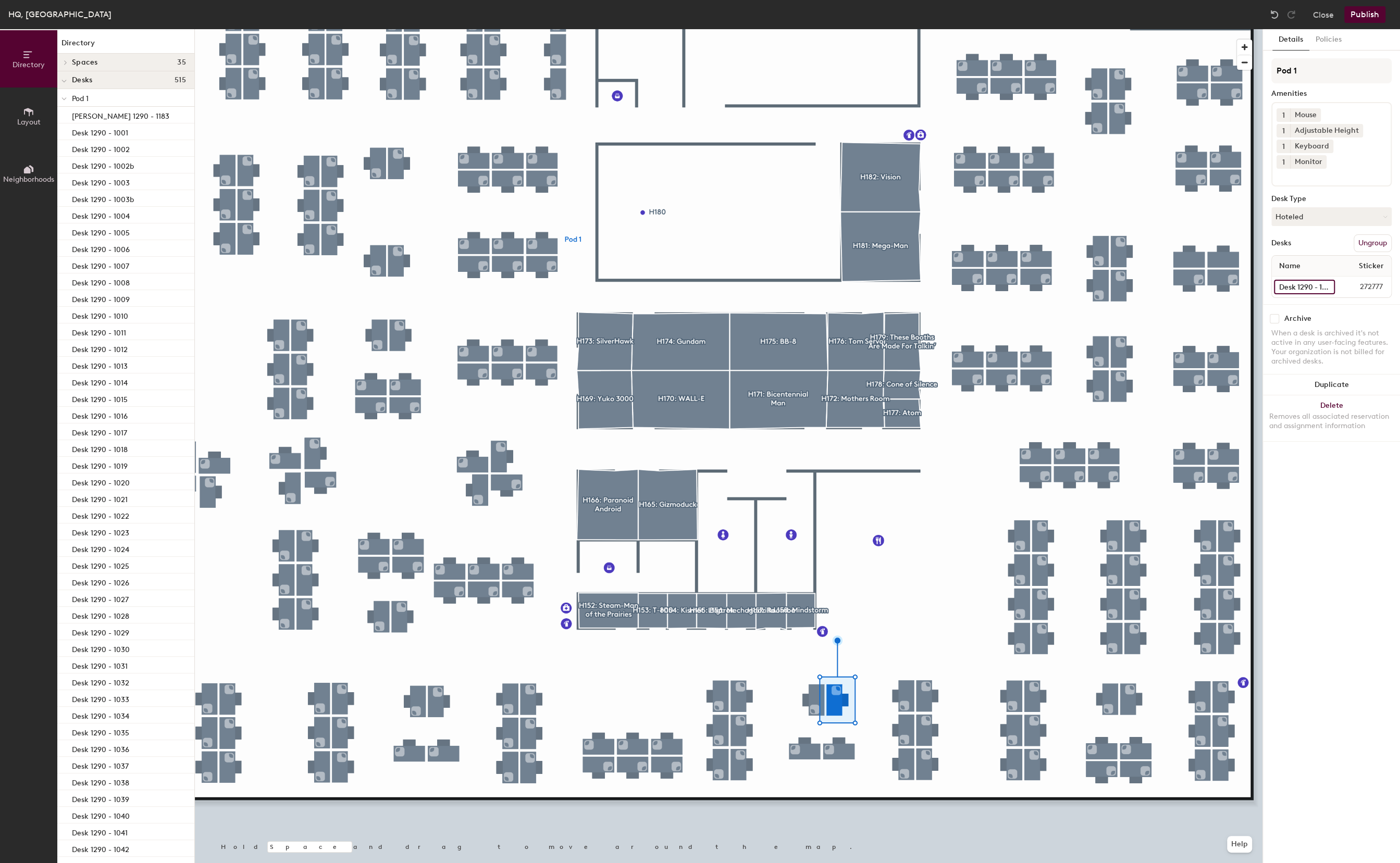
click at [1297, 280] on input "Desk 1290 - 1105" at bounding box center [1304, 287] width 61 height 15
click at [1299, 280] on input "Desk 1290 - 1105" at bounding box center [1304, 287] width 61 height 15
click at [1309, 280] on input "Desk 1290 - 1105" at bounding box center [1304, 287] width 61 height 15
click at [1313, 278] on div "Desk 1290 - 1105 272777" at bounding box center [1331, 287] width 119 height 21
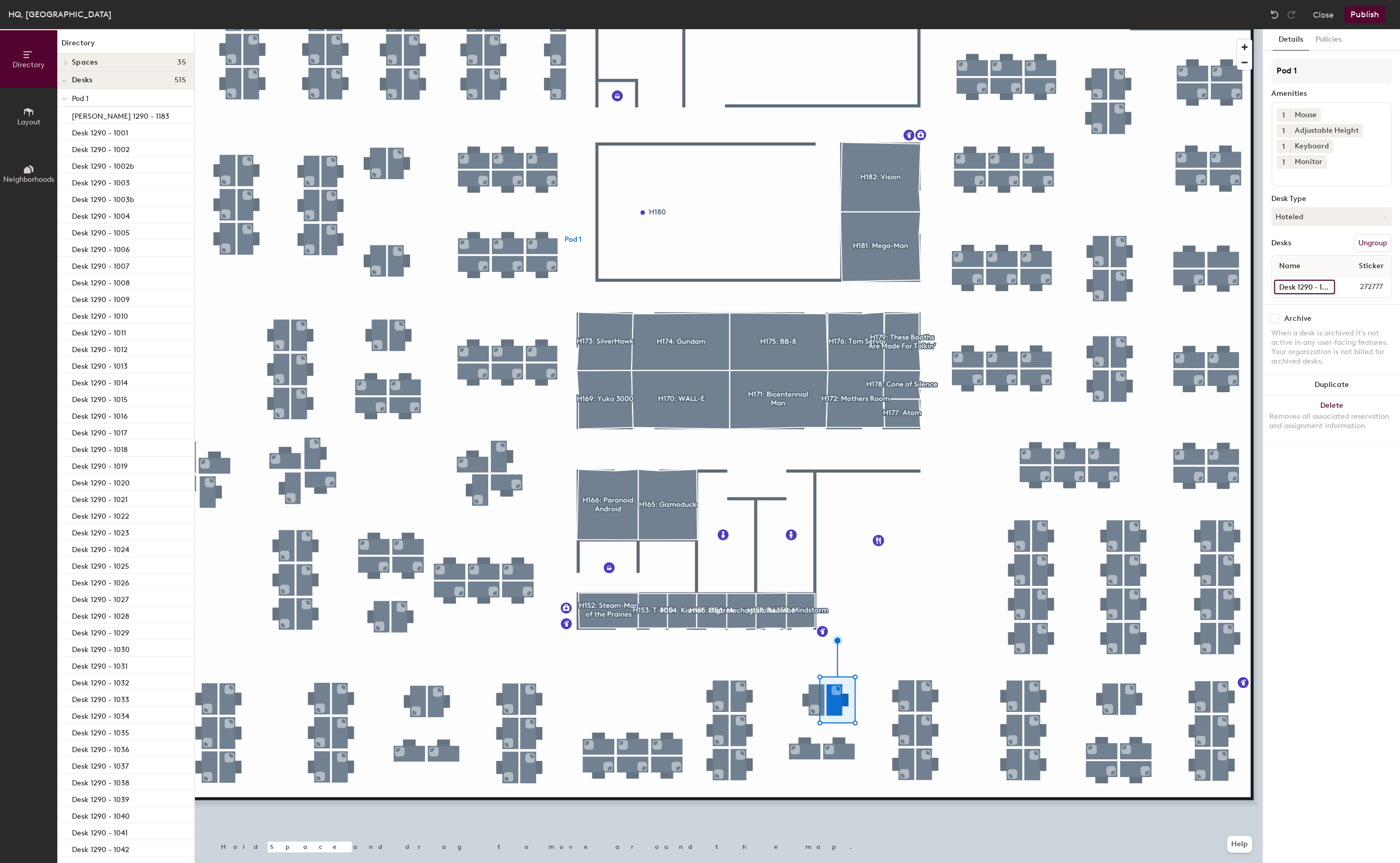
click at [1301, 280] on input "Desk 1290 - 1105" at bounding box center [1304, 287] width 61 height 15
click at [1303, 280] on input "Desk 1290 - 1105" at bounding box center [1304, 287] width 61 height 15
type input "Desk 1290 - 1109"
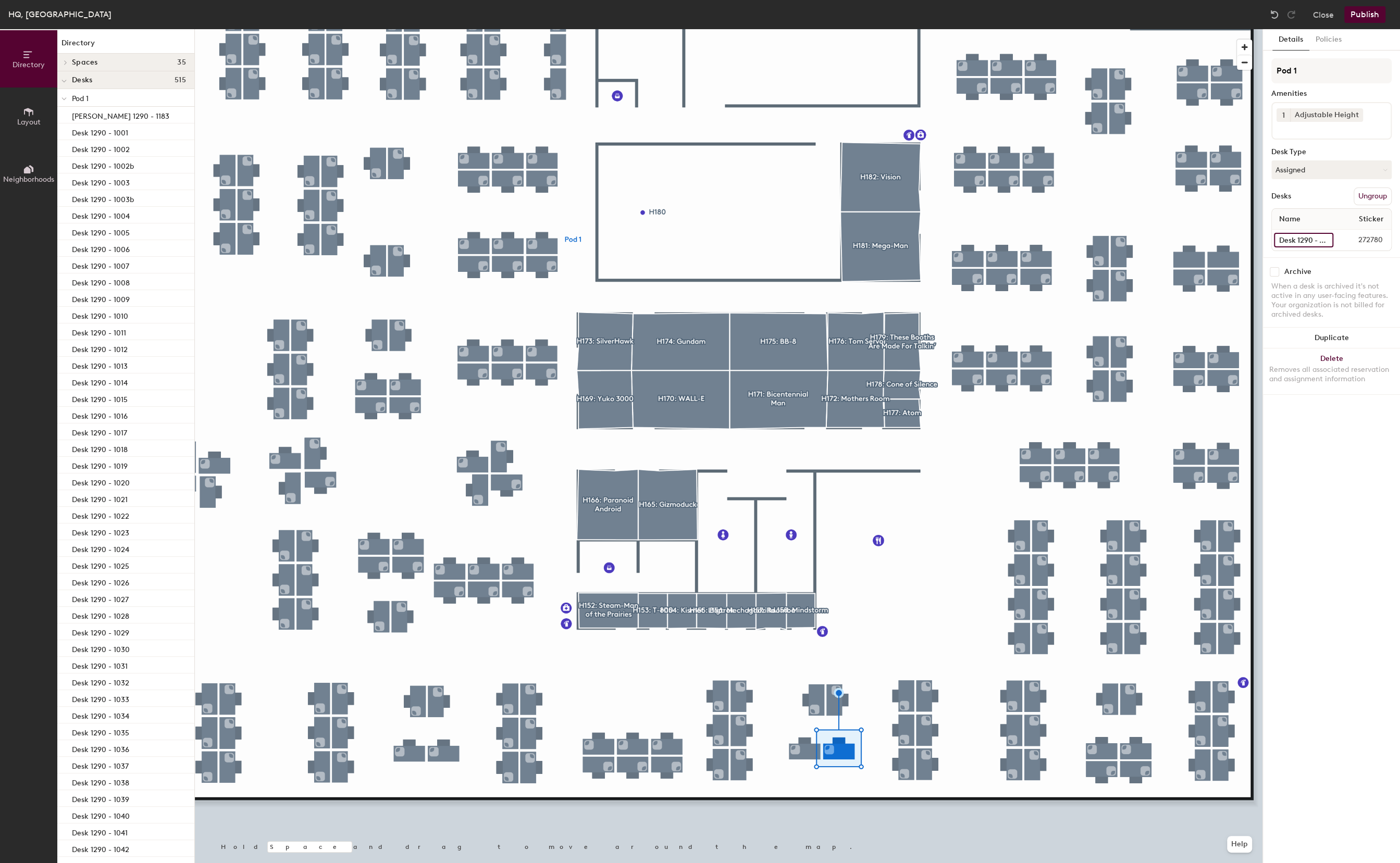
click at [1294, 242] on input "Desk 1290 - 1106" at bounding box center [1303, 240] width 59 height 15
click at [1297, 241] on input "Desk 1290 - 1106" at bounding box center [1303, 240] width 59 height 15
click at [1297, 238] on input "Desk 1290 - 1106" at bounding box center [1303, 240] width 59 height 15
type input "Desk 1290 - 1107"
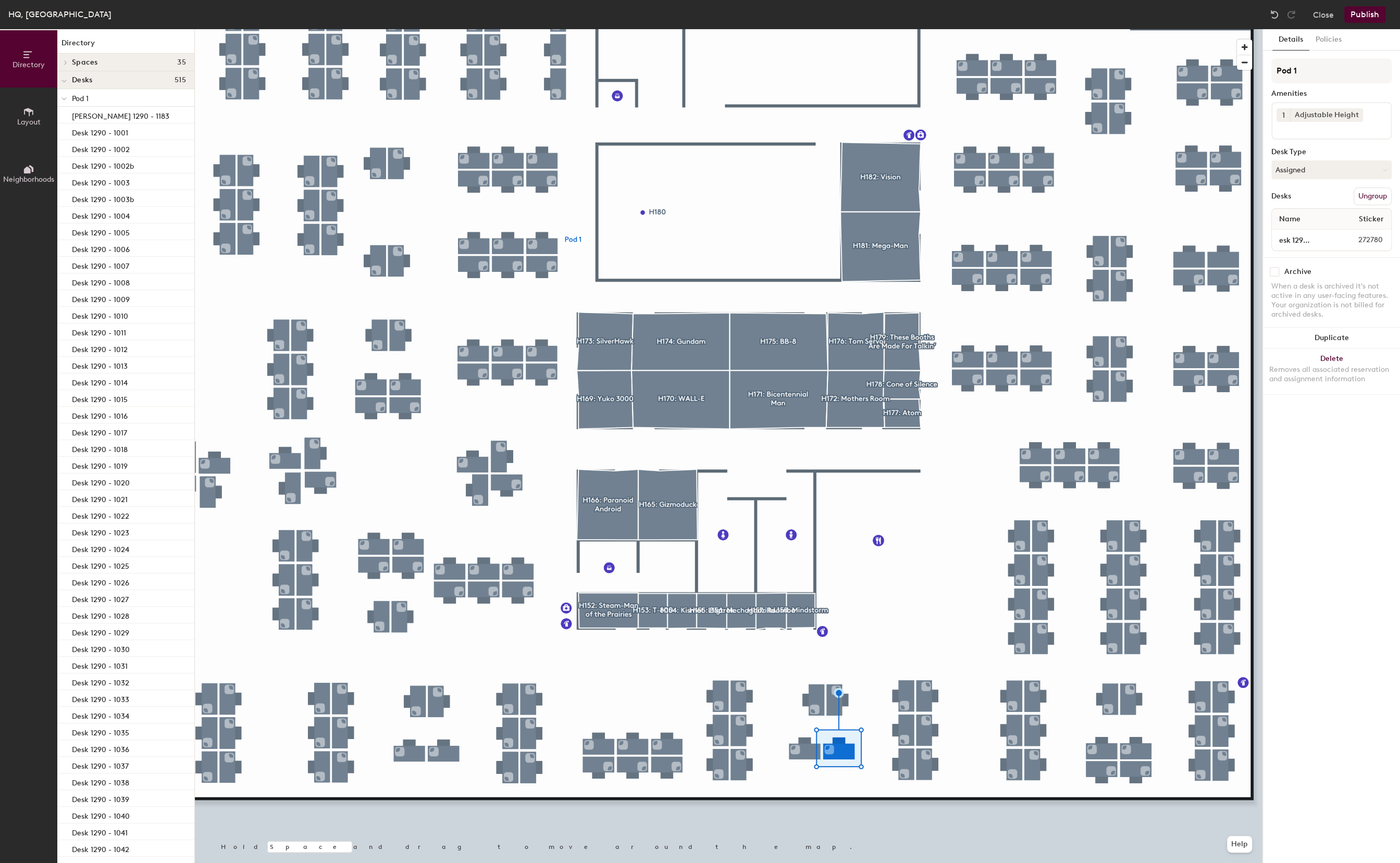
scroll to position [0, 0]
click at [1293, 237] on input "Desk 1290 - 1109" at bounding box center [1304, 240] width 60 height 15
click at [1295, 240] on input "Desk 1290 - 1109" at bounding box center [1304, 240] width 60 height 15
click at [1287, 239] on input "Desk 1290 - 1109" at bounding box center [1304, 240] width 60 height 15
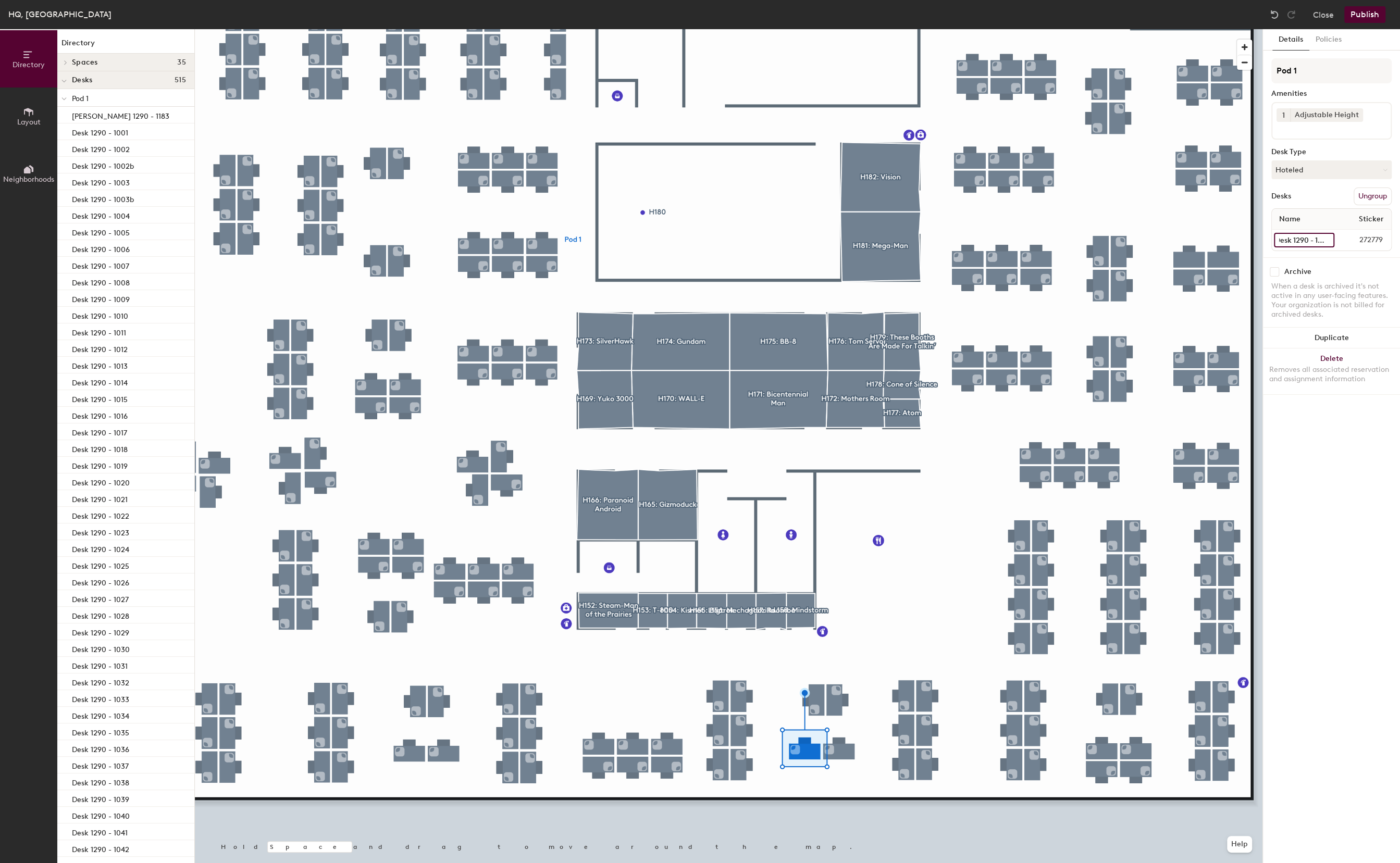
type input "Desk 1290 - 1108"
click at [1366, 16] on button "Publish" at bounding box center [1365, 15] width 41 height 16
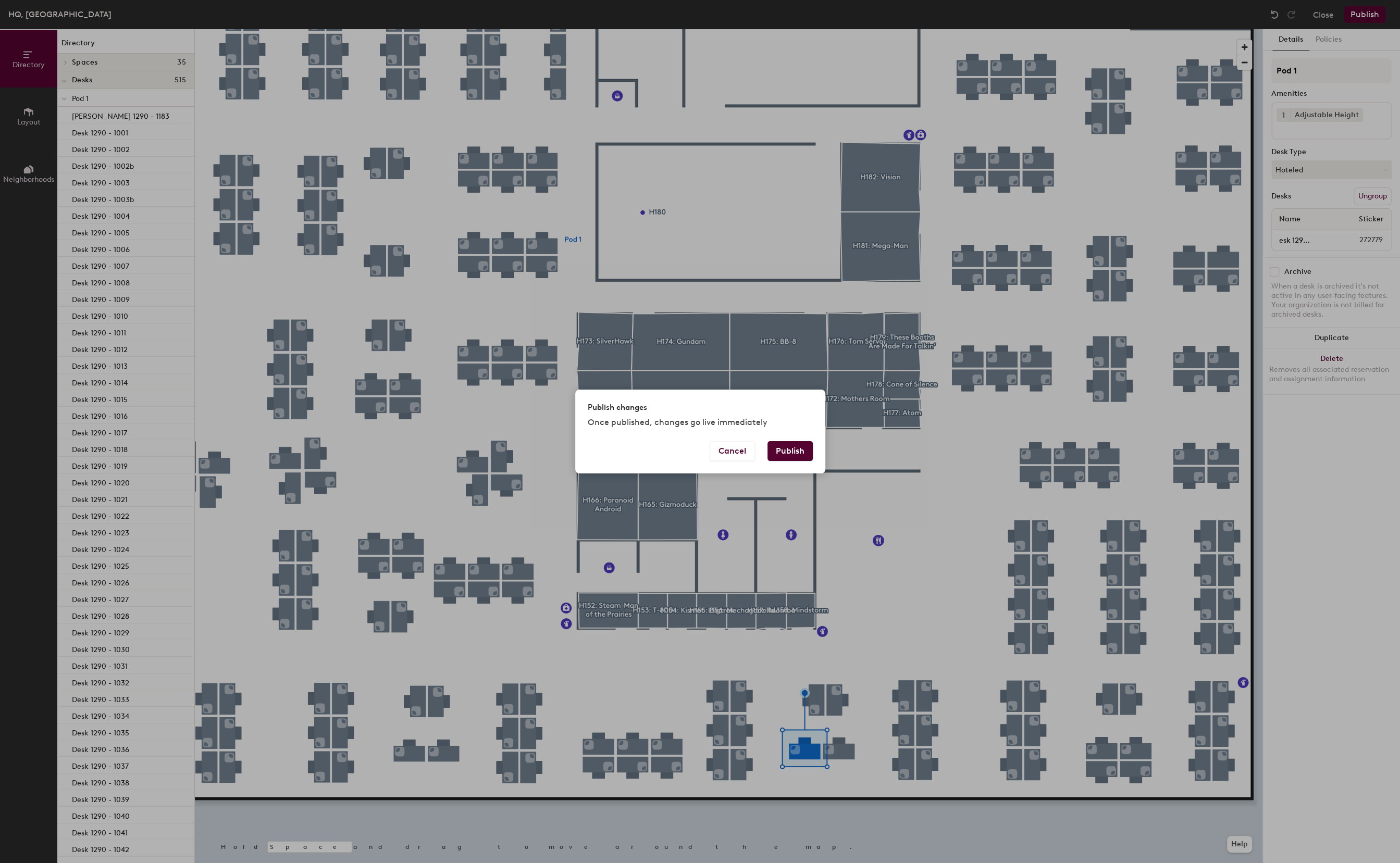
scroll to position [0, 0]
click at [802, 446] on button "Publish" at bounding box center [790, 451] width 45 height 20
